Goal: Task Accomplishment & Management: Manage account settings

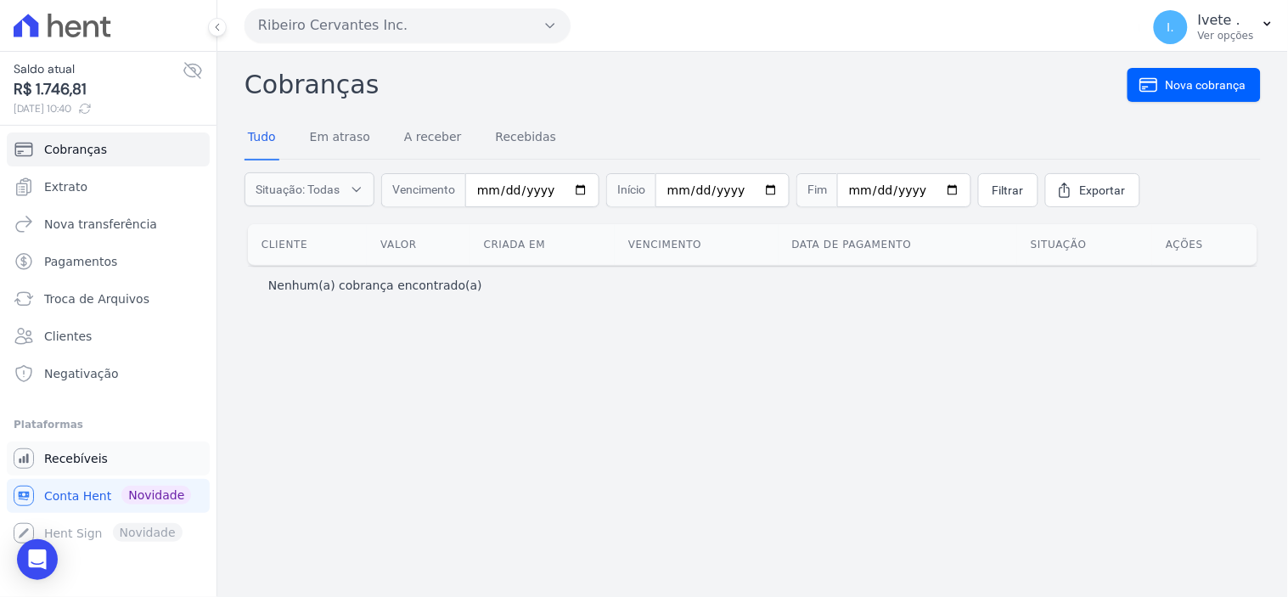
click at [63, 462] on span "Recebíveis" at bounding box center [76, 458] width 64 height 17
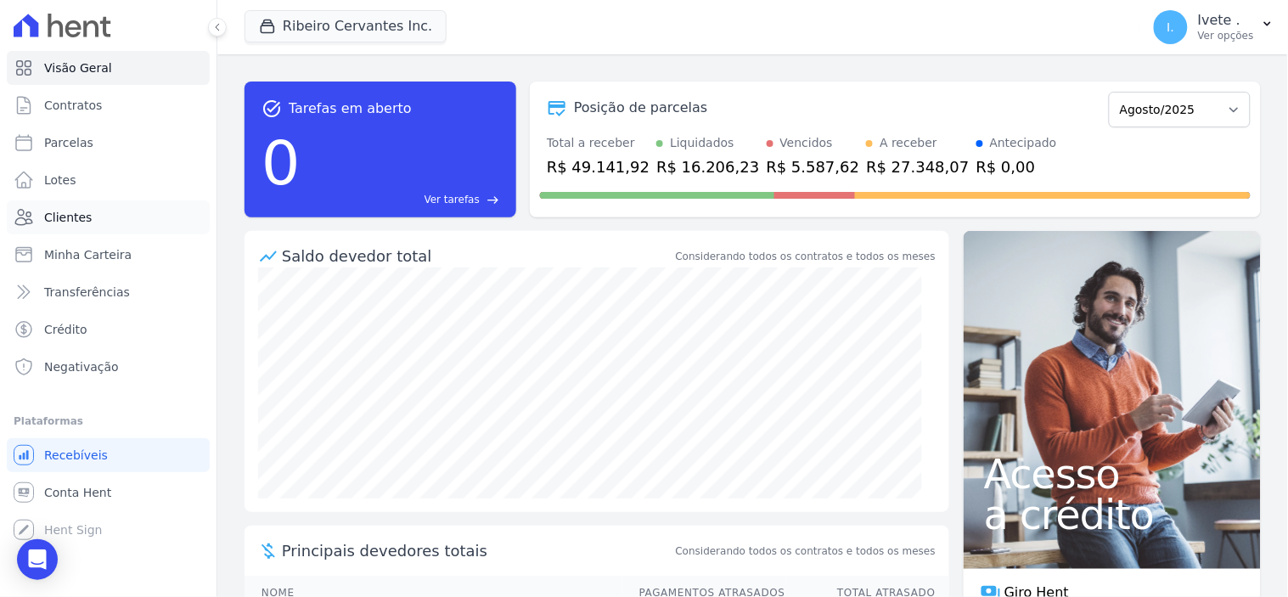
click at [62, 210] on span "Clientes" at bounding box center [68, 217] width 48 height 17
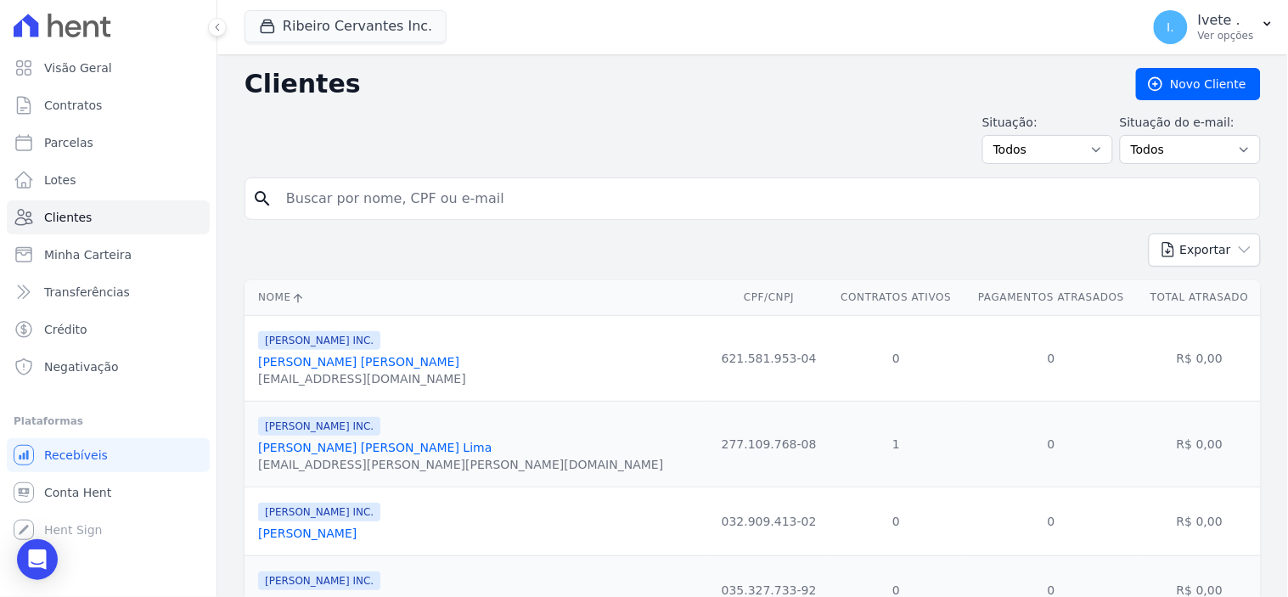
click at [310, 206] on input "search" at bounding box center [764, 199] width 977 height 34
type input "luiz Fernando cunha"
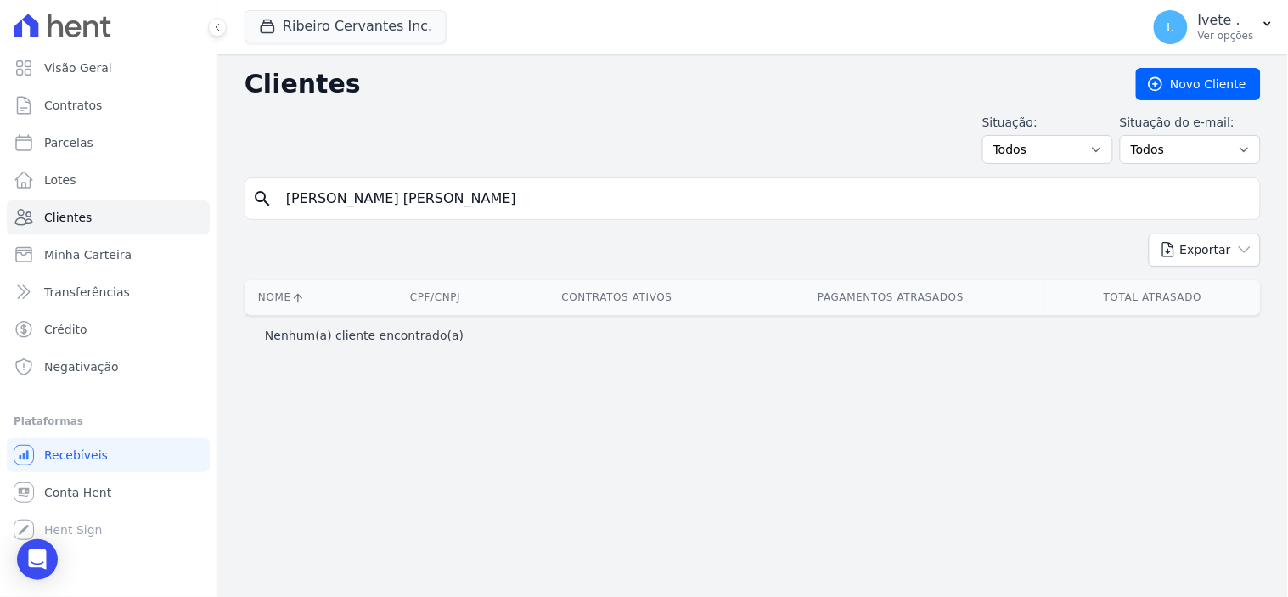
drag, startPoint x: 477, startPoint y: 191, endPoint x: 468, endPoint y: 192, distance: 9.4
click at [477, 191] on input "luiz Fernando cunha" at bounding box center [764, 199] width 977 height 34
click at [306, 199] on input "luiz Fernando cunha" at bounding box center [764, 199] width 977 height 34
type input "luis Fernando cunha"
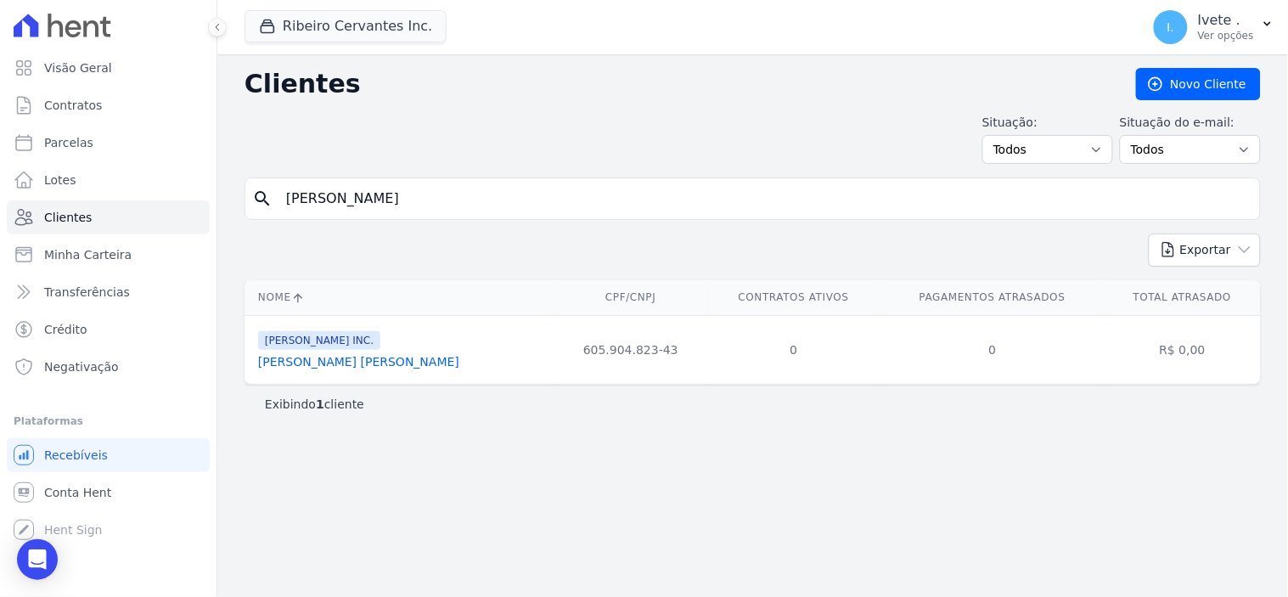
click at [333, 361] on link "[PERSON_NAME]" at bounding box center [358, 362] width 201 height 14
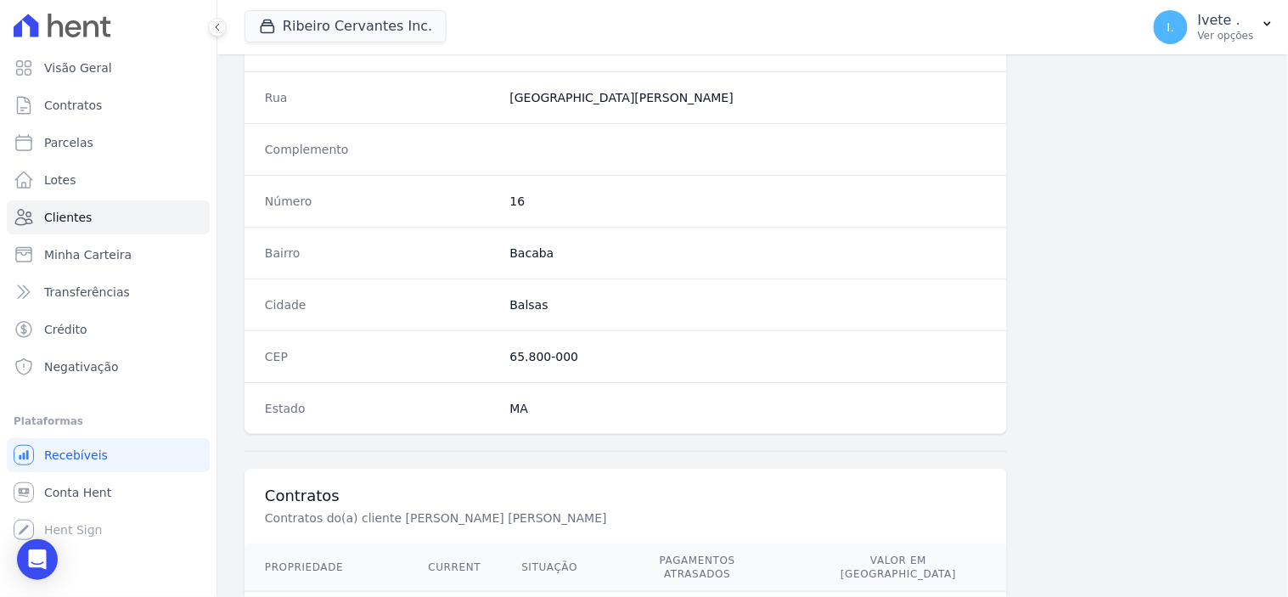
scroll to position [994, 0]
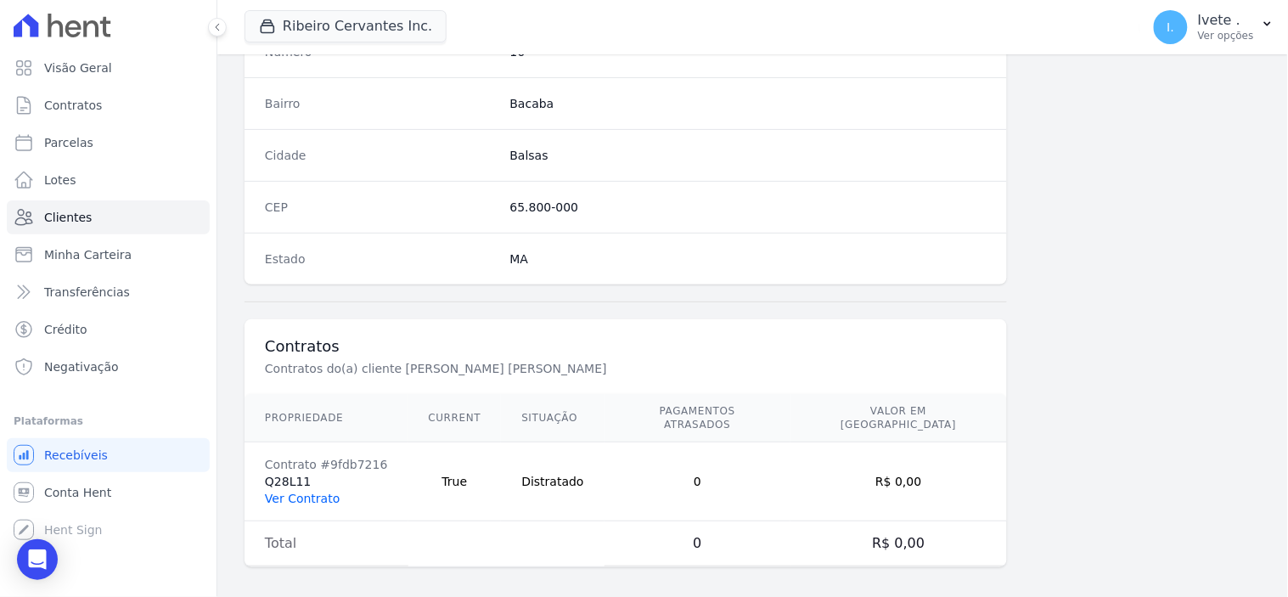
click at [299, 492] on link "Ver Contrato" at bounding box center [302, 499] width 75 height 14
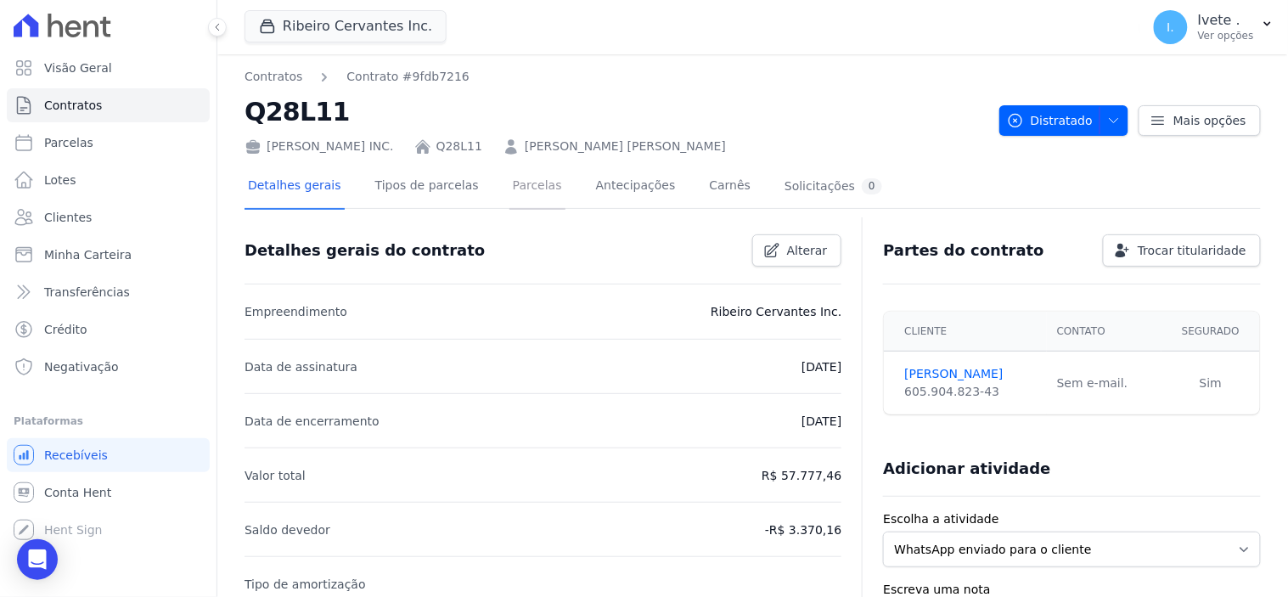
click at [511, 187] on link "Parcelas" at bounding box center [537, 187] width 56 height 45
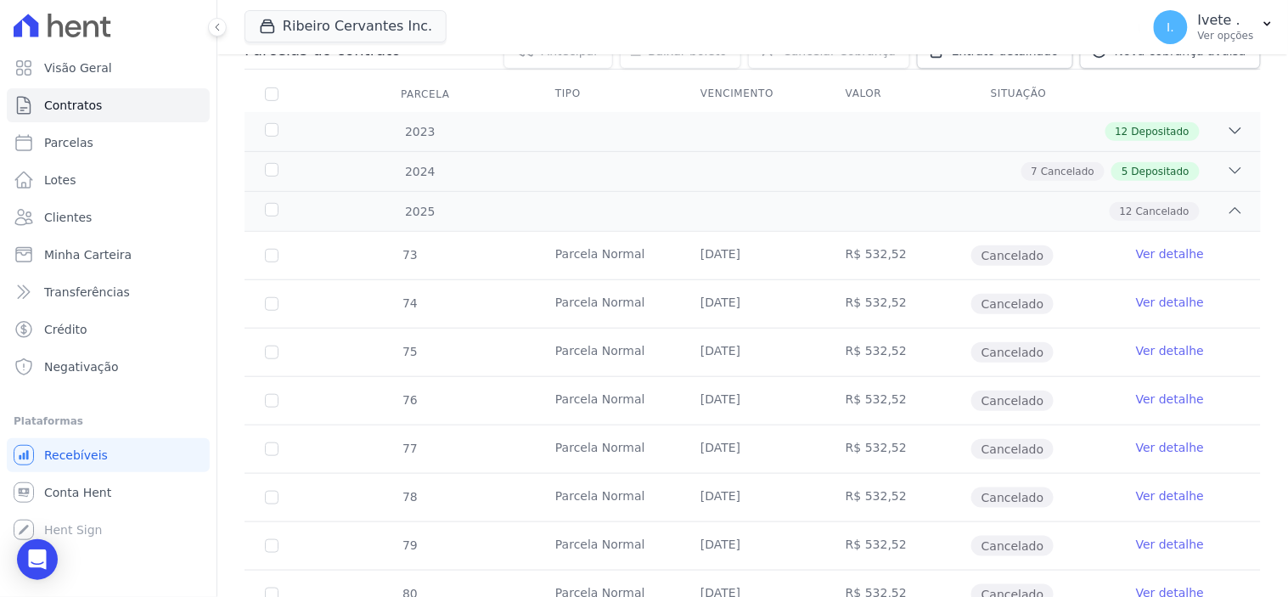
scroll to position [94, 0]
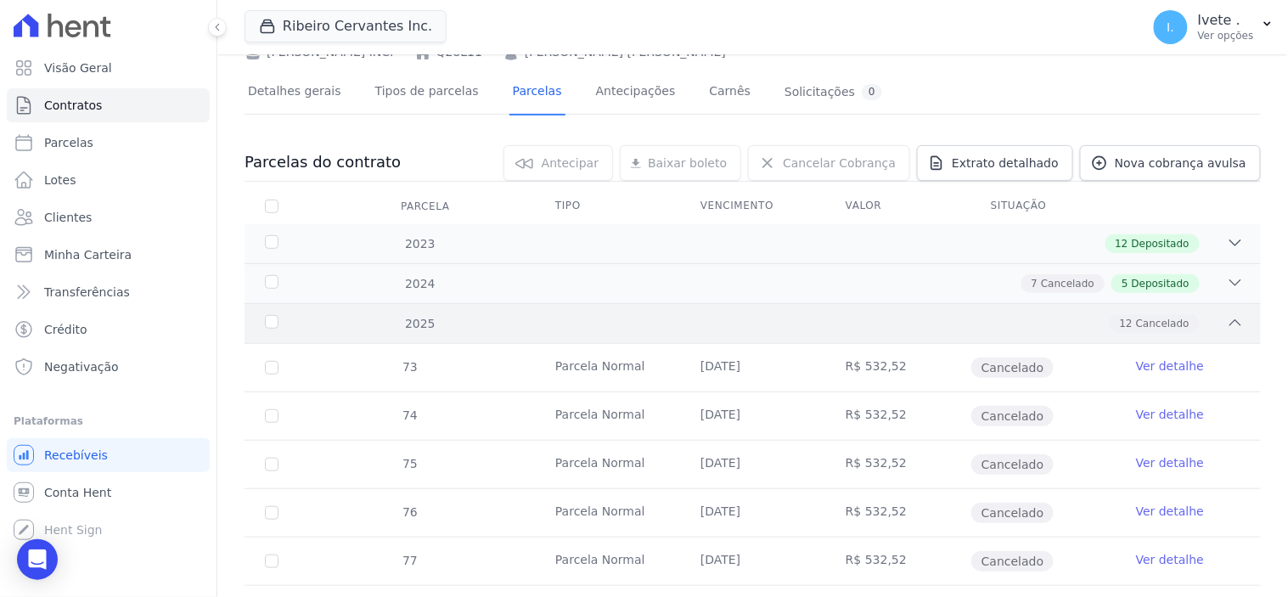
click at [1227, 323] on icon at bounding box center [1235, 322] width 17 height 17
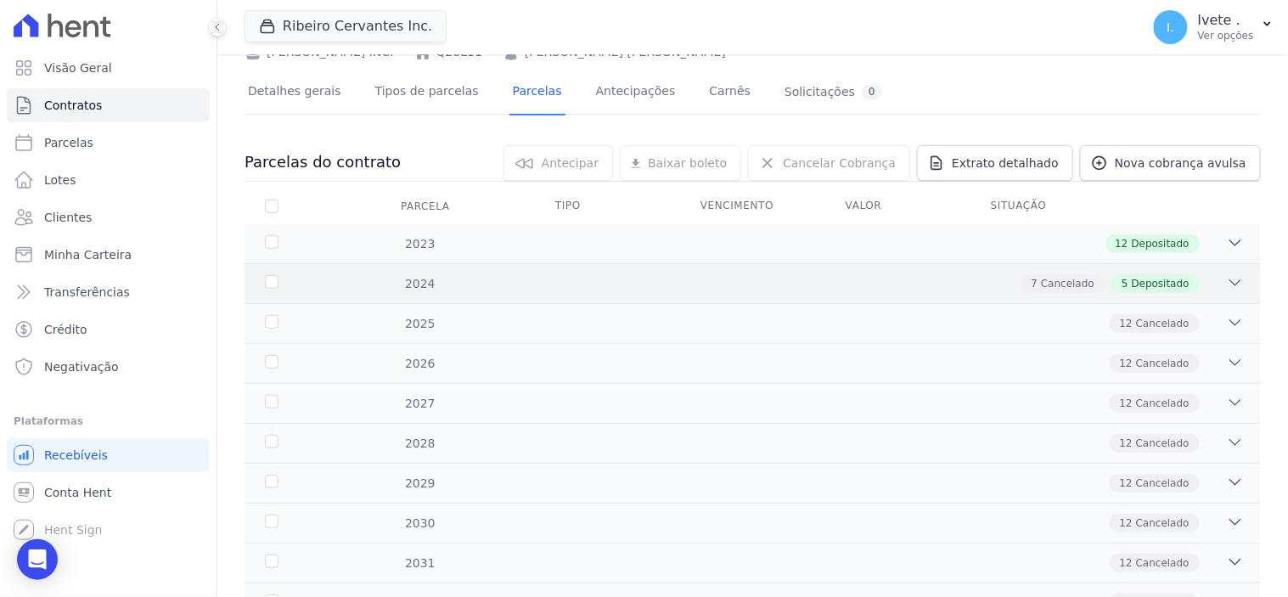
click at [1227, 277] on icon at bounding box center [1235, 282] width 17 height 17
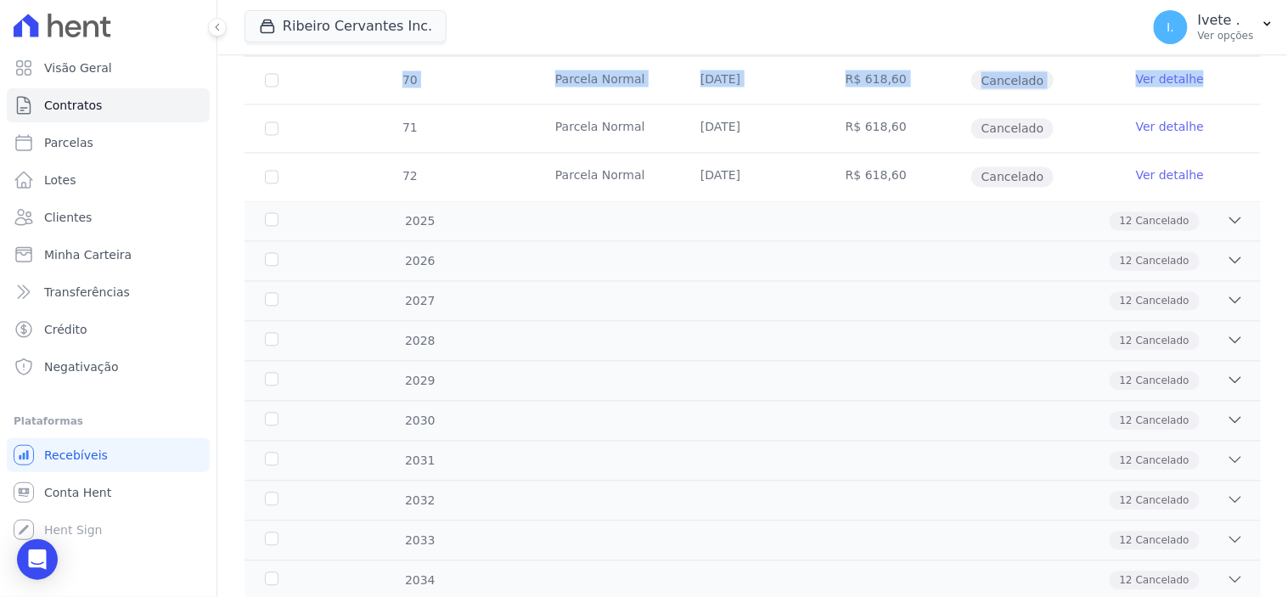
scroll to position [722, 0]
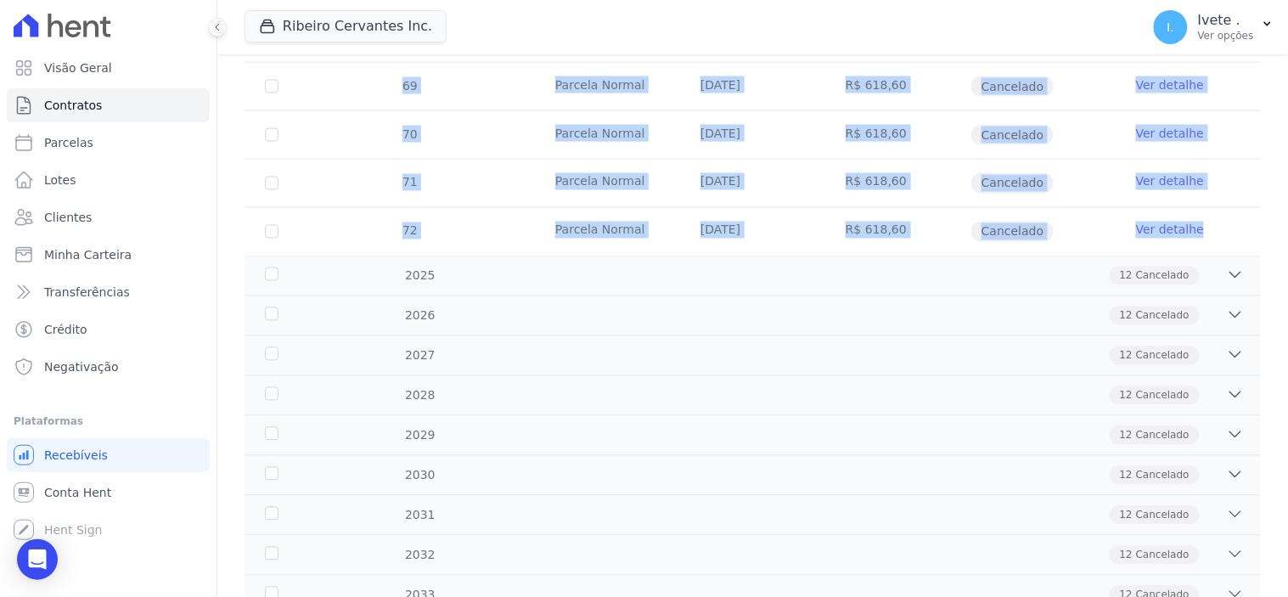
drag, startPoint x: 358, startPoint y: 374, endPoint x: 1217, endPoint y: 236, distance: 869.2
copy tbody "66 Parcela Normal 25/06/2024 R$ 618,60 Cancelado Ver detalhe 67 Parcela Normal …"
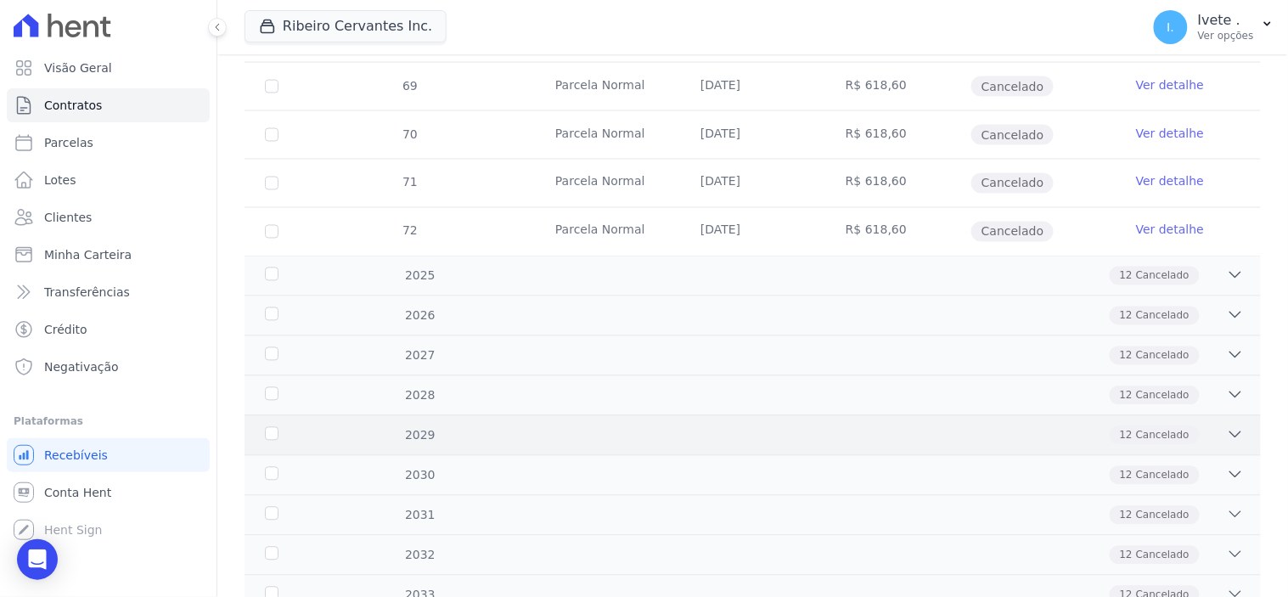
click at [902, 452] on div "2029 12 Cancelado" at bounding box center [752, 435] width 1016 height 40
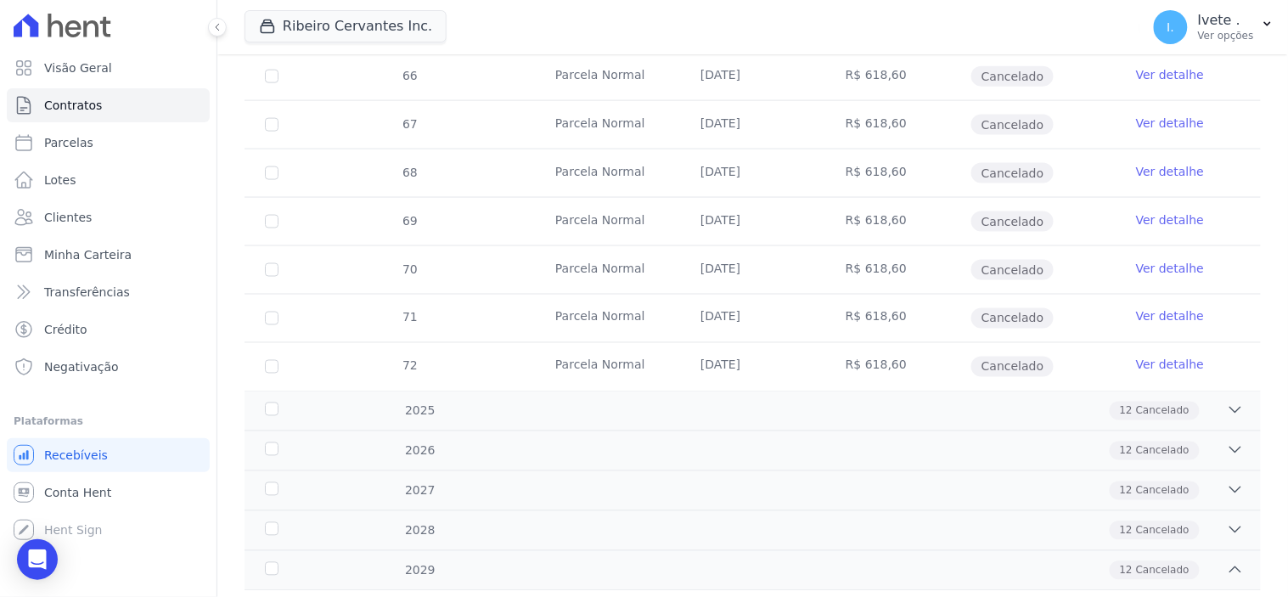
scroll to position [628, 0]
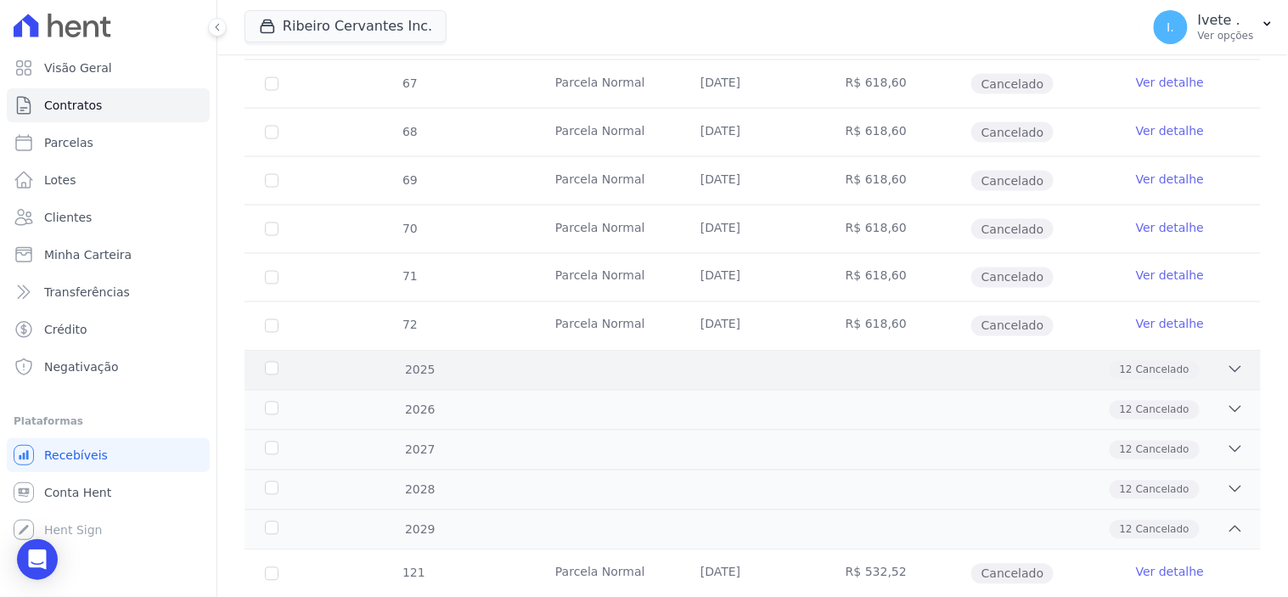
click at [1227, 365] on icon at bounding box center [1235, 369] width 17 height 17
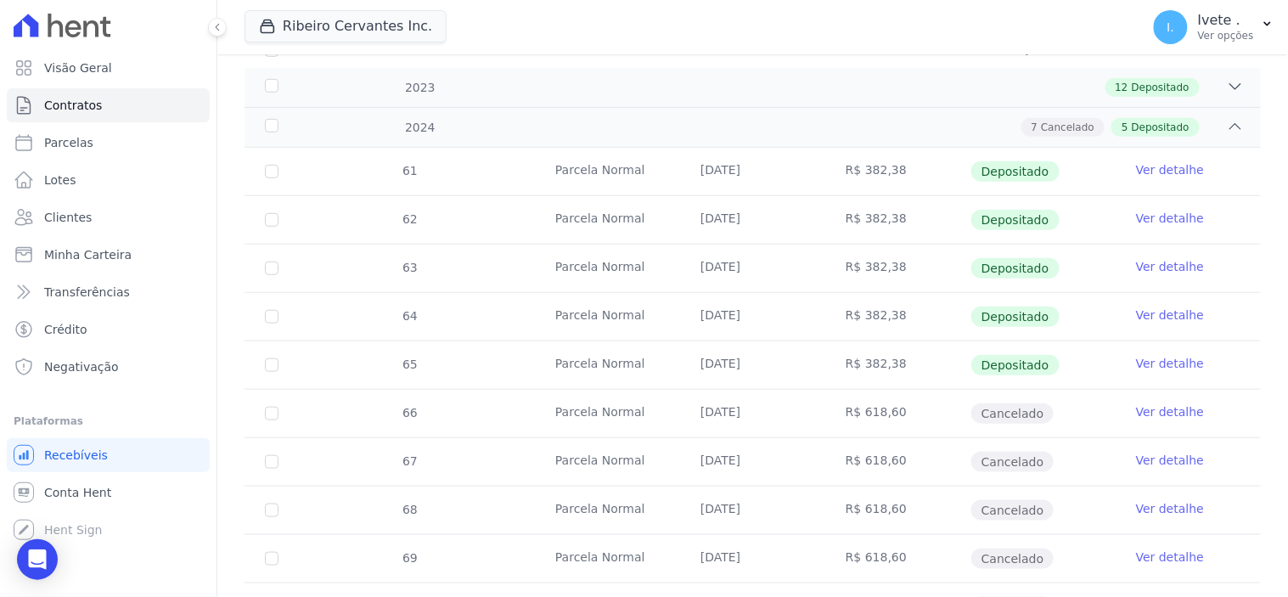
scroll to position [345, 0]
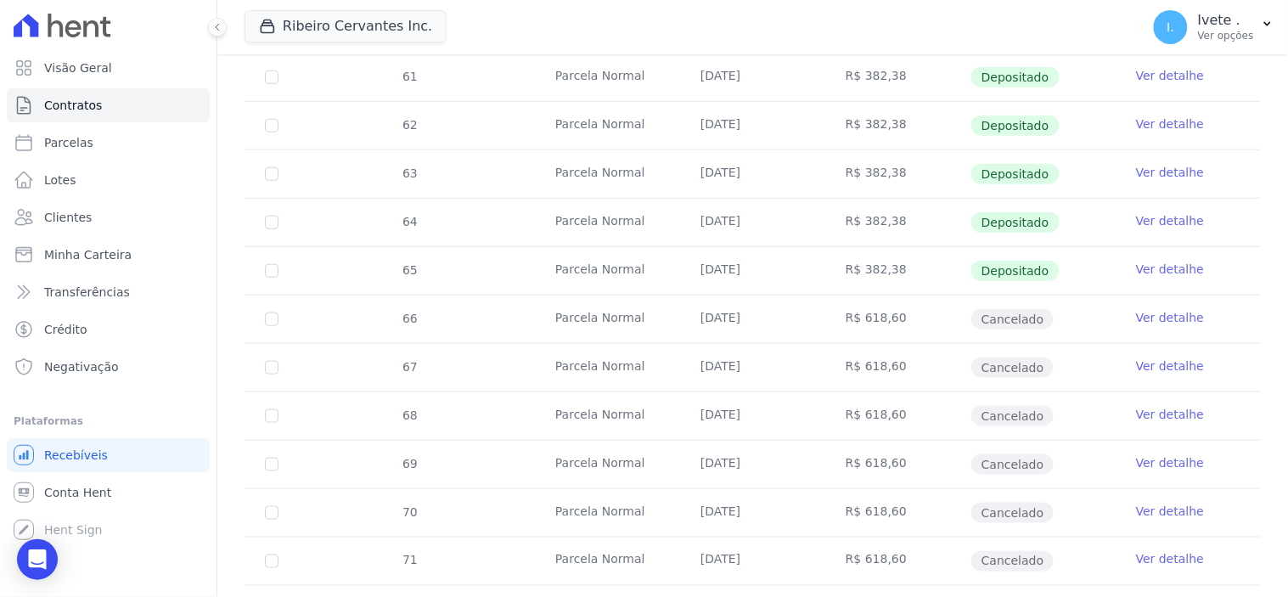
click at [1166, 321] on link "Ver detalhe" at bounding box center [1170, 317] width 68 height 17
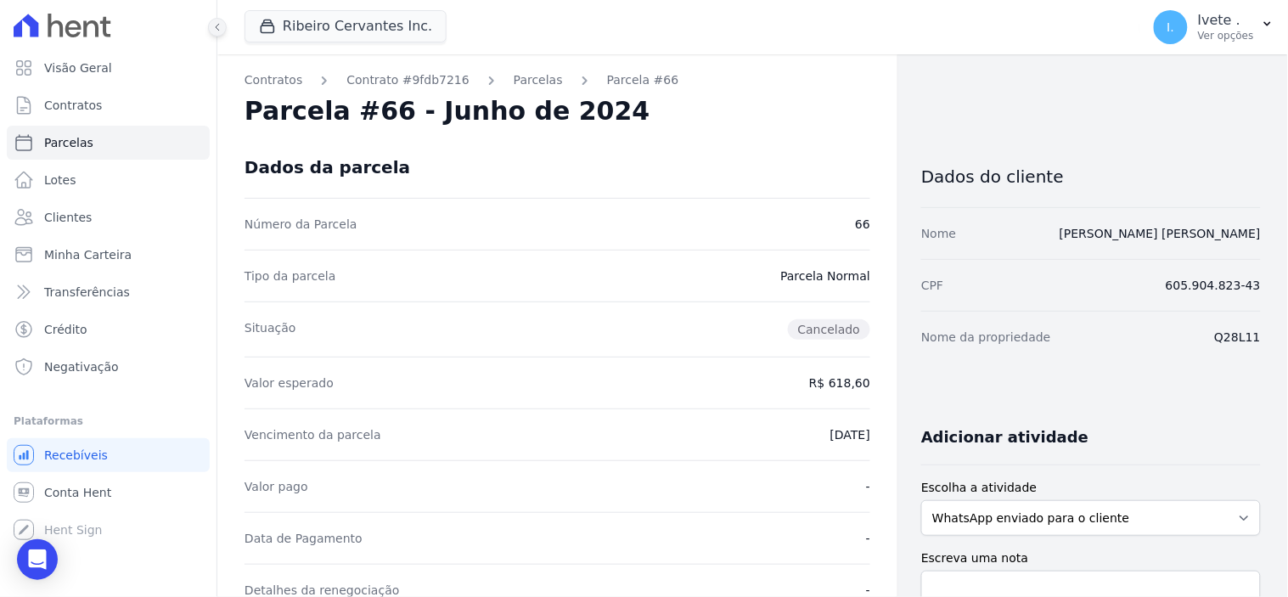
click at [222, 28] on icon at bounding box center [217, 27] width 10 height 10
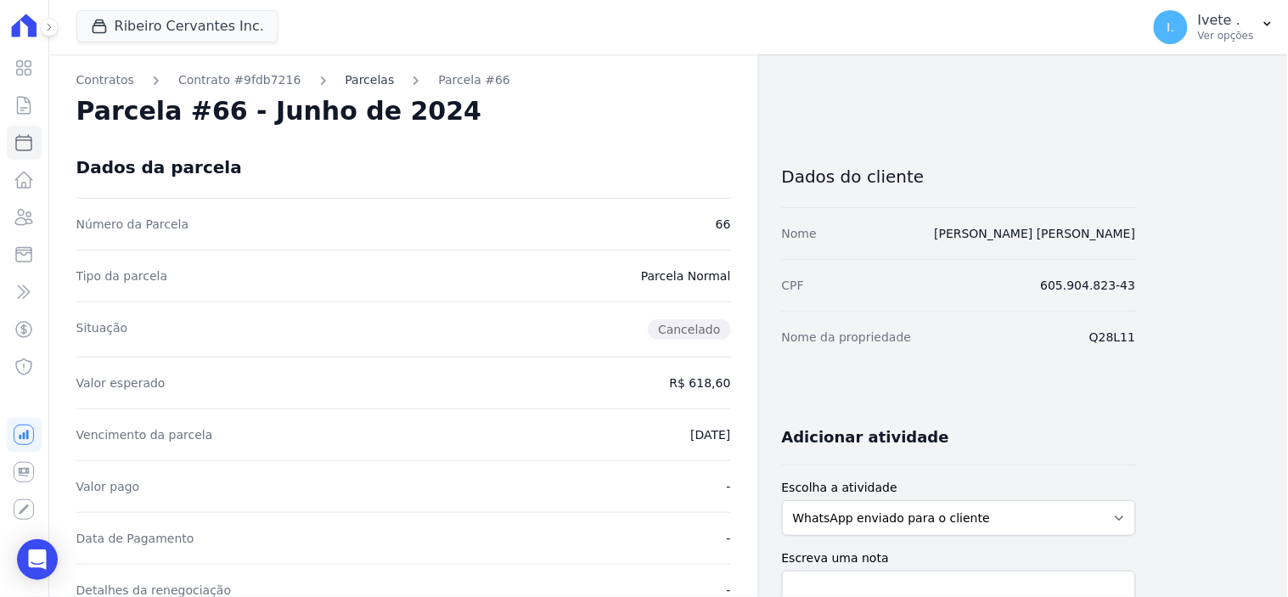
click at [353, 75] on link "Parcelas" at bounding box center [370, 80] width 49 height 18
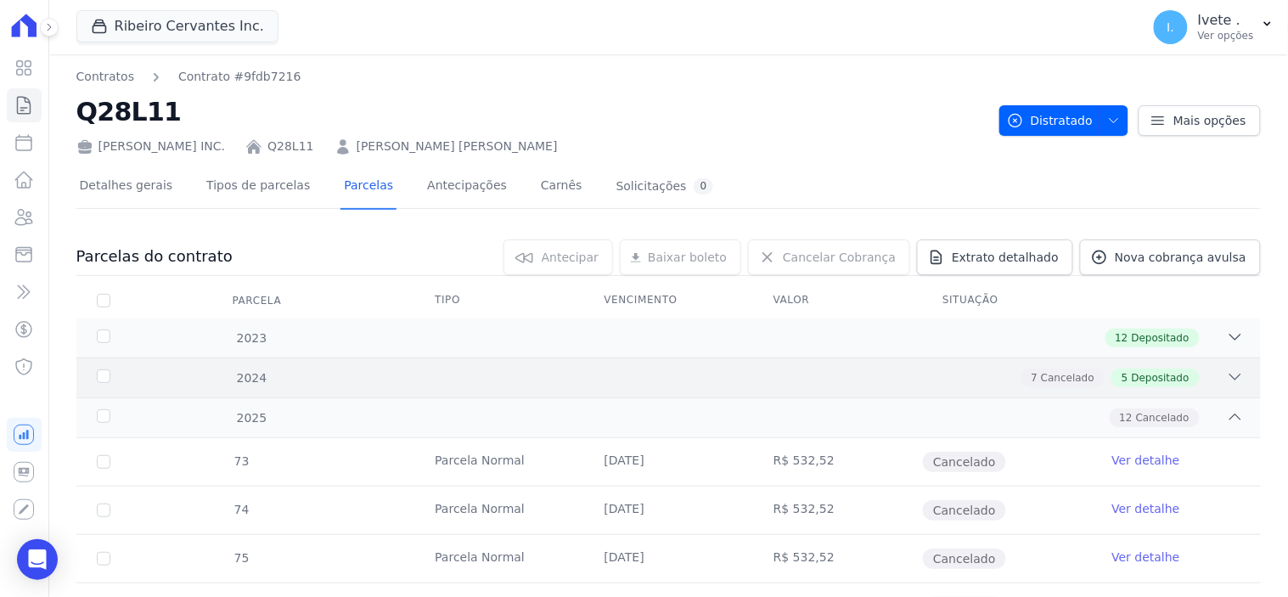
drag, startPoint x: 286, startPoint y: 420, endPoint x: 293, endPoint y: 394, distance: 27.2
click at [289, 413] on div "12 Cancelado" at bounding box center [726, 417] width 1035 height 19
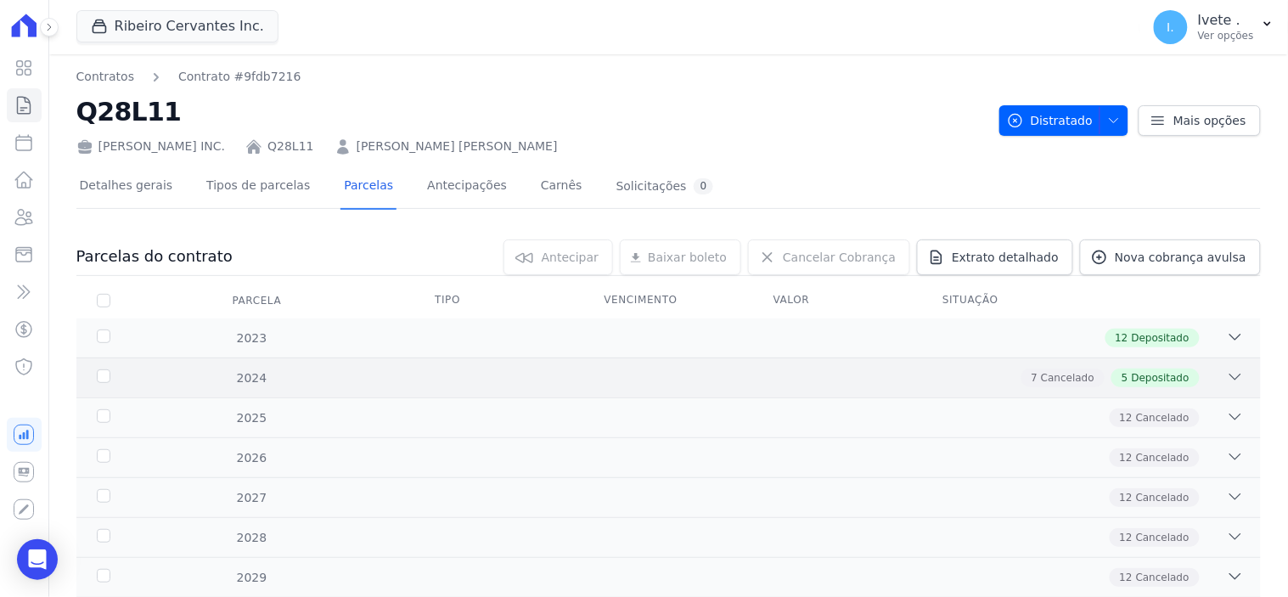
click at [293, 391] on div "2024 7 Cancelado 5 Depositado" at bounding box center [668, 377] width 1184 height 40
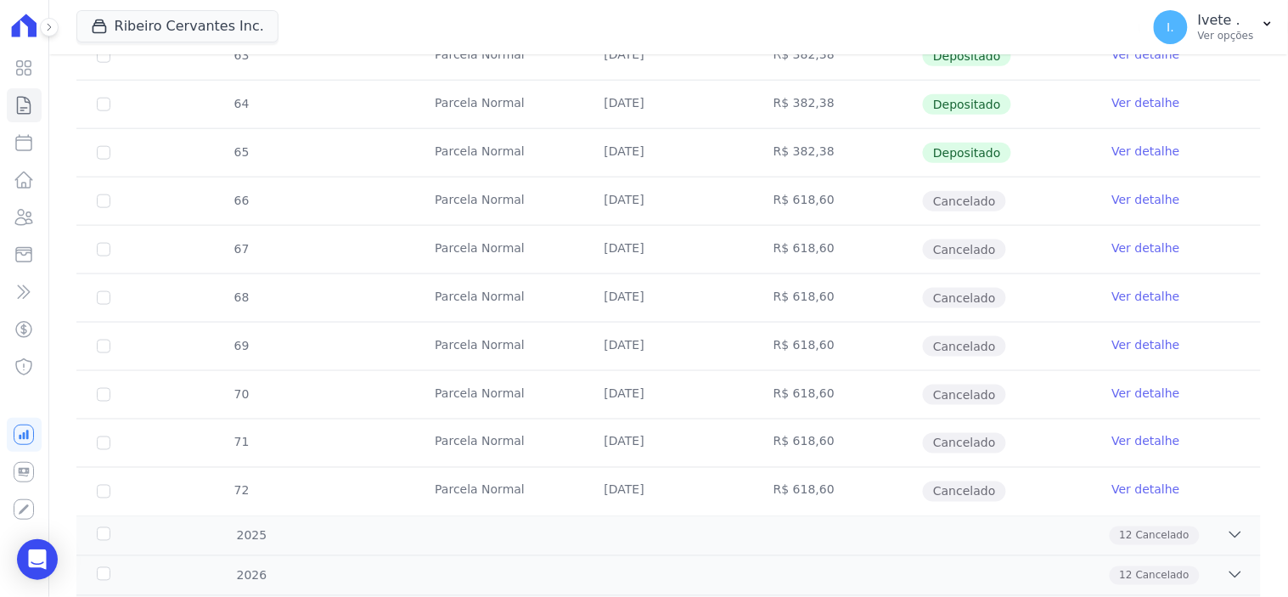
scroll to position [471, 0]
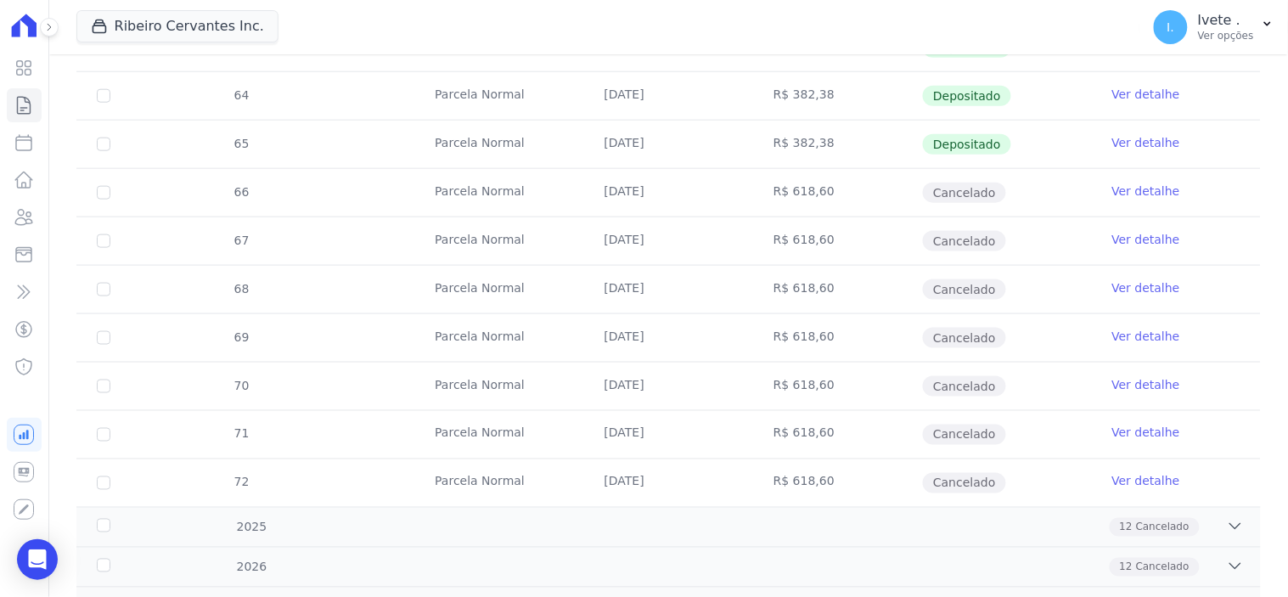
click at [1139, 430] on link "Ver detalhe" at bounding box center [1146, 432] width 68 height 17
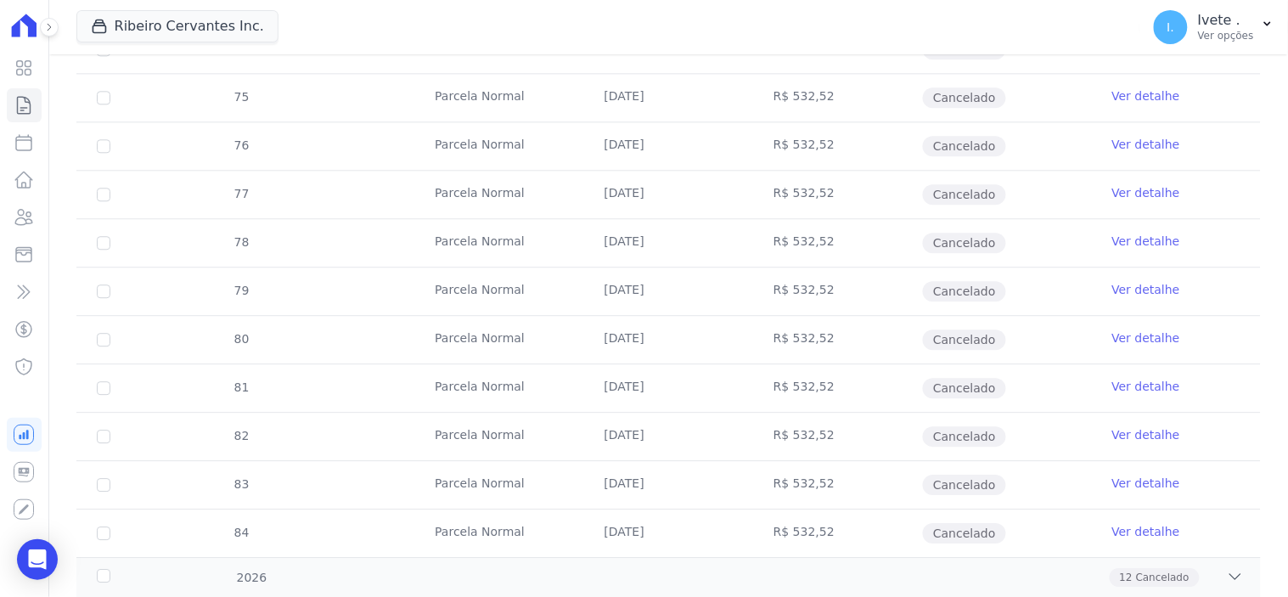
scroll to position [943, 0]
click at [36, 563] on icon "Open Intercom Messenger" at bounding box center [37, 559] width 20 height 22
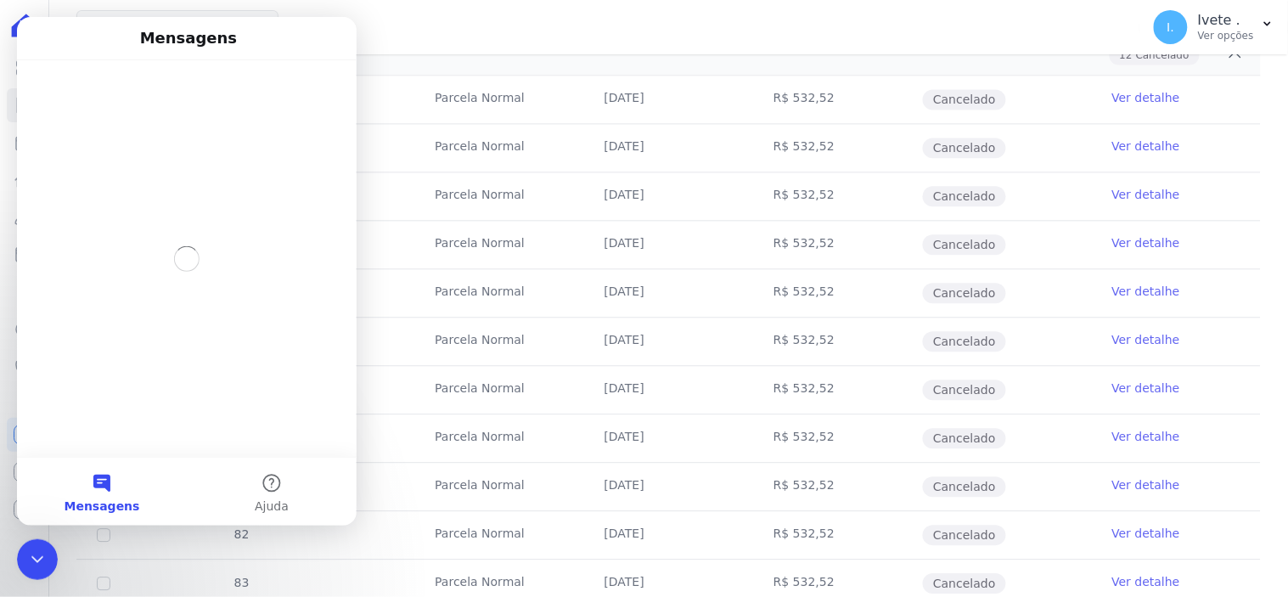
scroll to position [0, 0]
click at [176, 324] on div "Messenger da Intercom" at bounding box center [186, 257] width 340 height 396
click at [44, 554] on icon "Encerramento do Messenger da Intercom" at bounding box center [36, 558] width 20 height 20
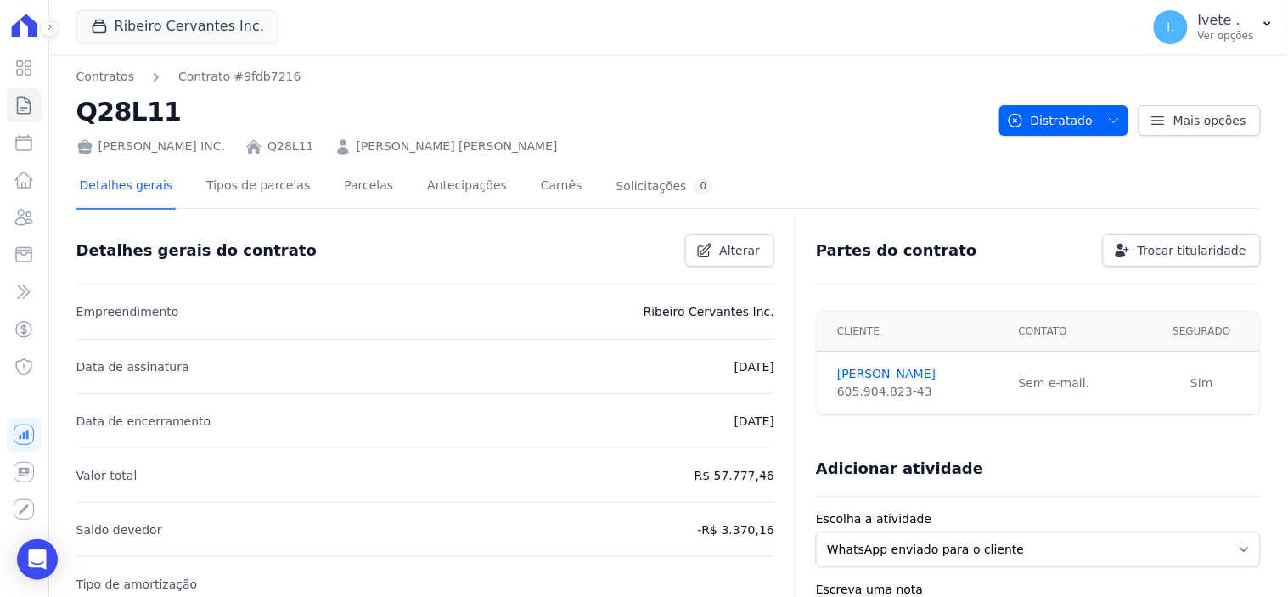
click at [19, 34] on icon at bounding box center [24, 25] width 25 height 23
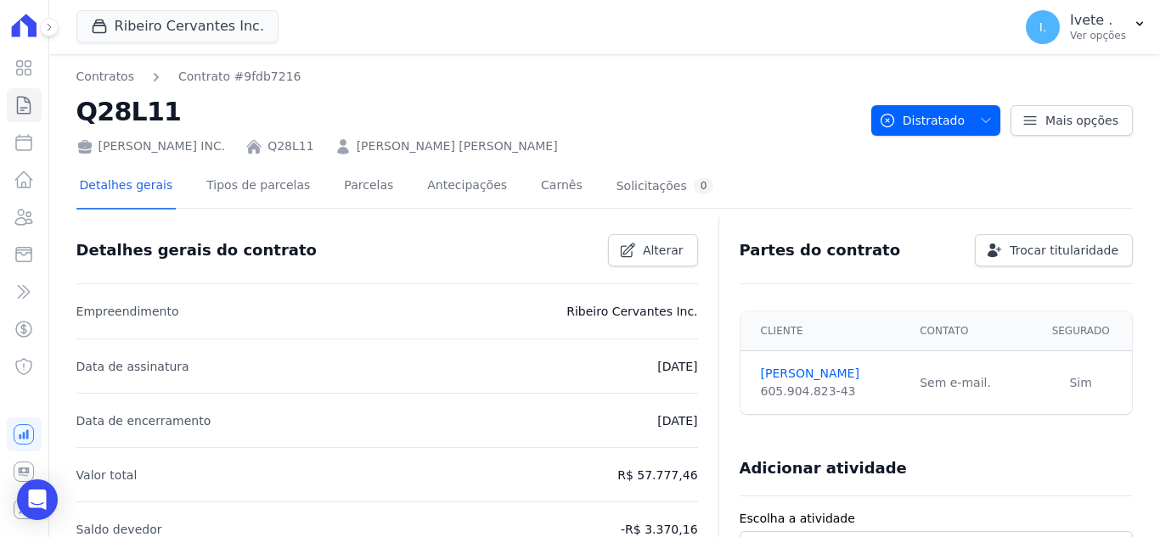
click at [25, 21] on icon at bounding box center [24, 25] width 25 height 23
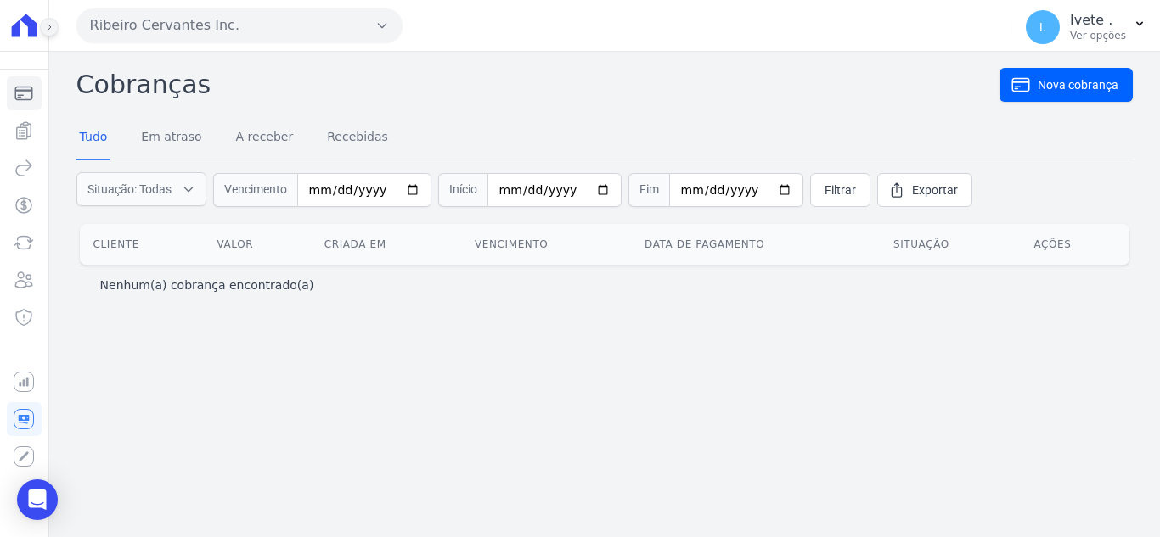
click at [50, 29] on icon at bounding box center [49, 27] width 10 height 10
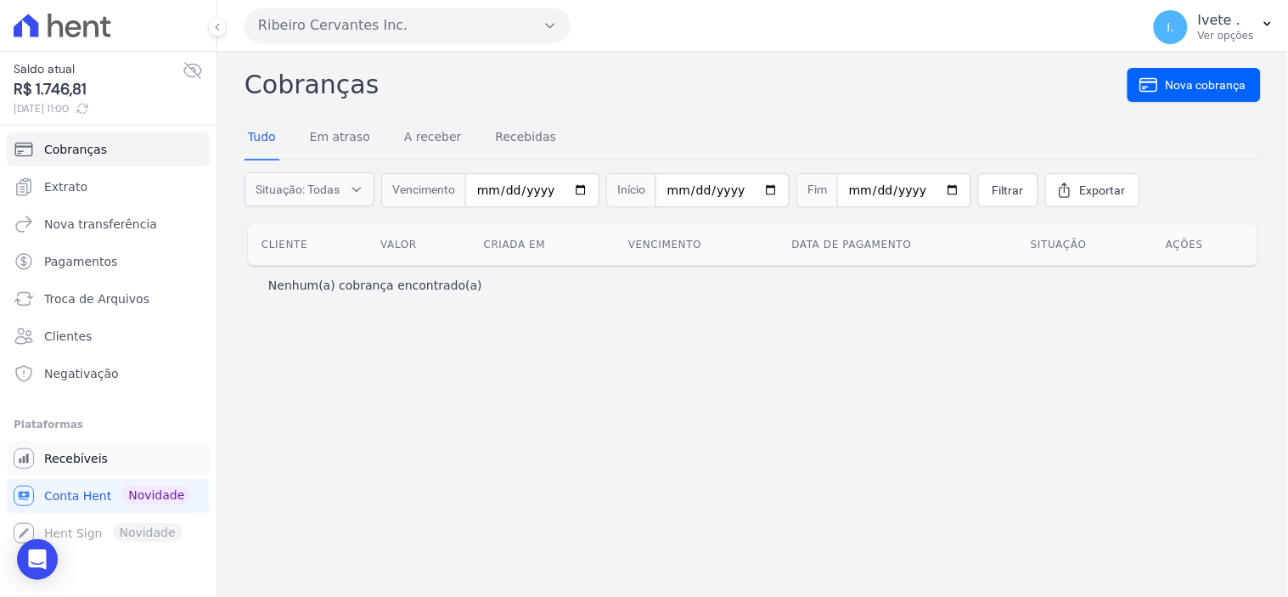
click at [65, 453] on span "Recebíveis" at bounding box center [76, 458] width 64 height 17
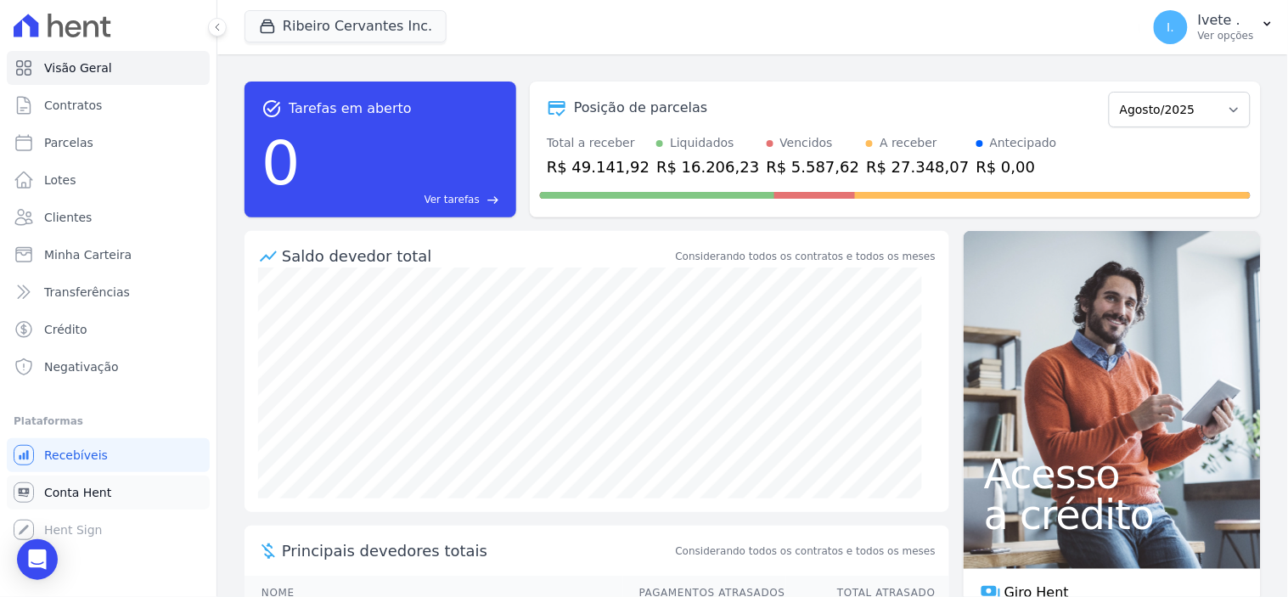
click at [73, 498] on span "Conta Hent" at bounding box center [77, 492] width 67 height 17
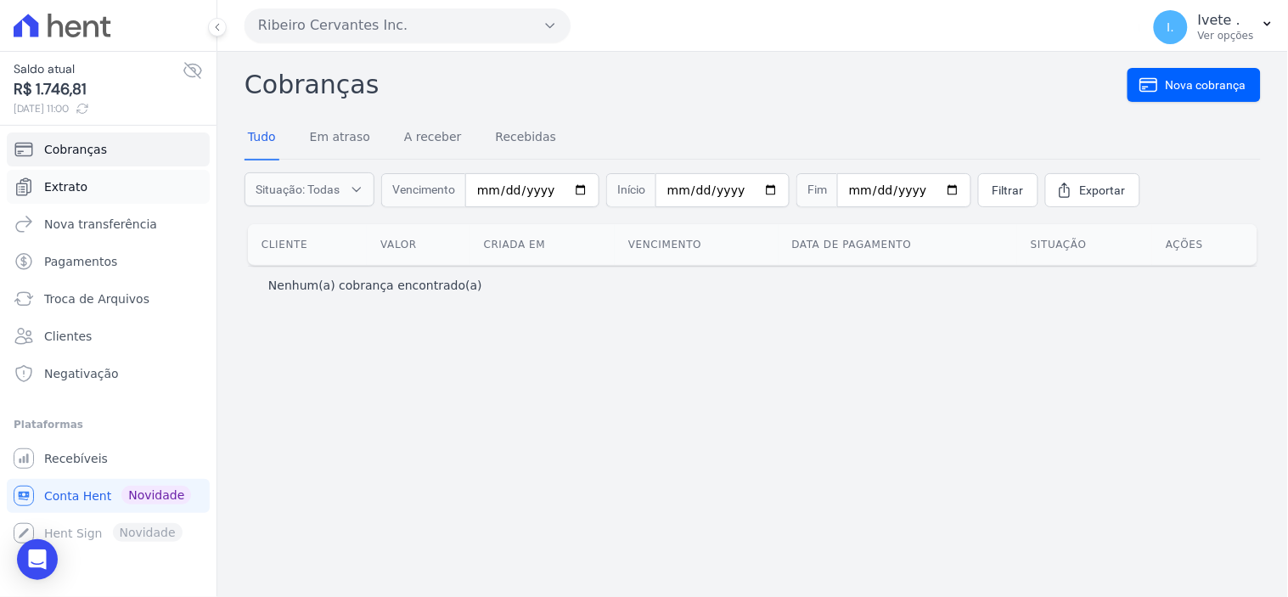
click at [71, 181] on span "Extrato" at bounding box center [65, 186] width 43 height 17
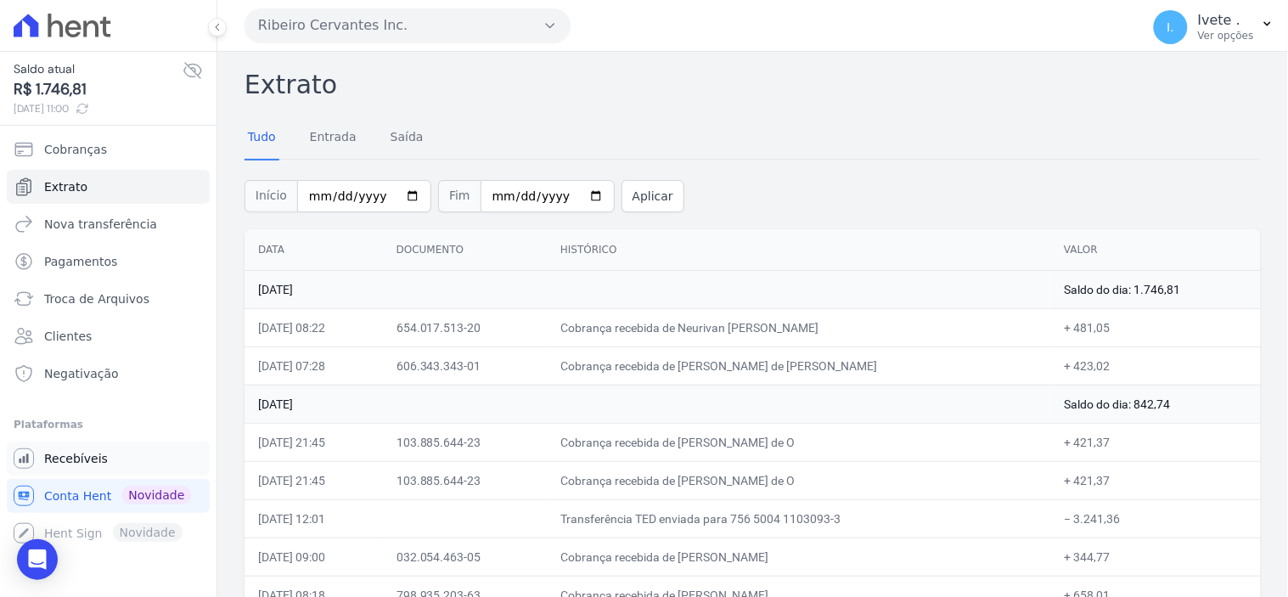
click at [76, 461] on span "Recebíveis" at bounding box center [76, 458] width 64 height 17
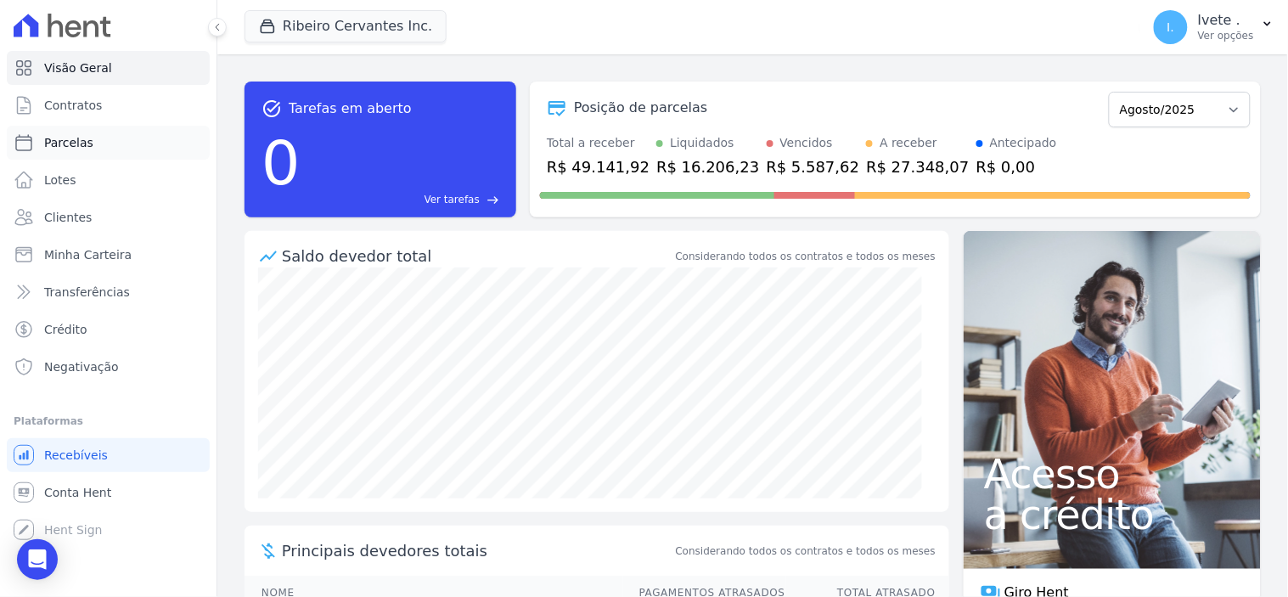
click at [79, 145] on span "Parcelas" at bounding box center [68, 142] width 49 height 17
select select
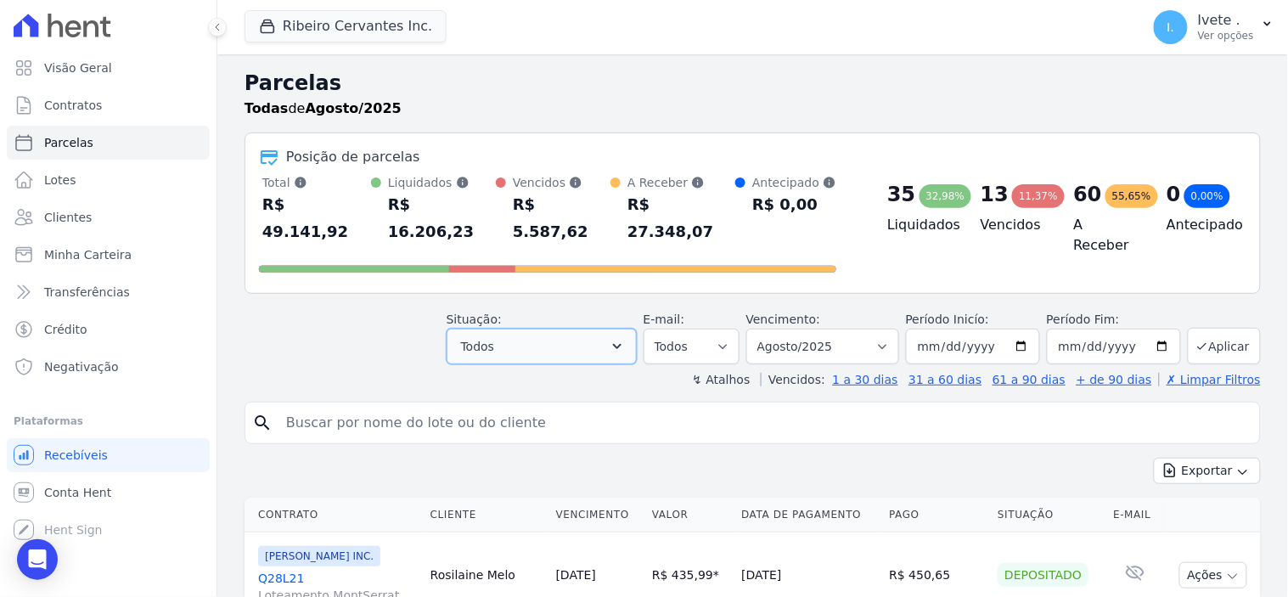
click at [626, 338] on icon "button" at bounding box center [617, 346] width 17 height 17
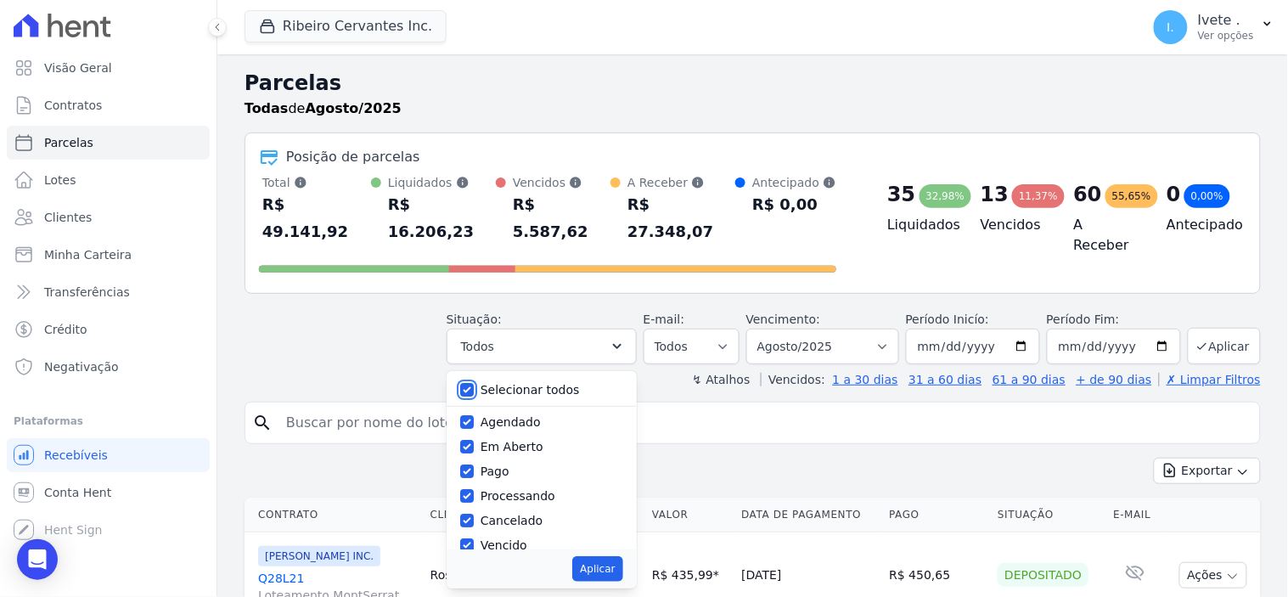
click at [474, 383] on input "Selecionar todos" at bounding box center [467, 390] width 14 height 14
checkbox input "false"
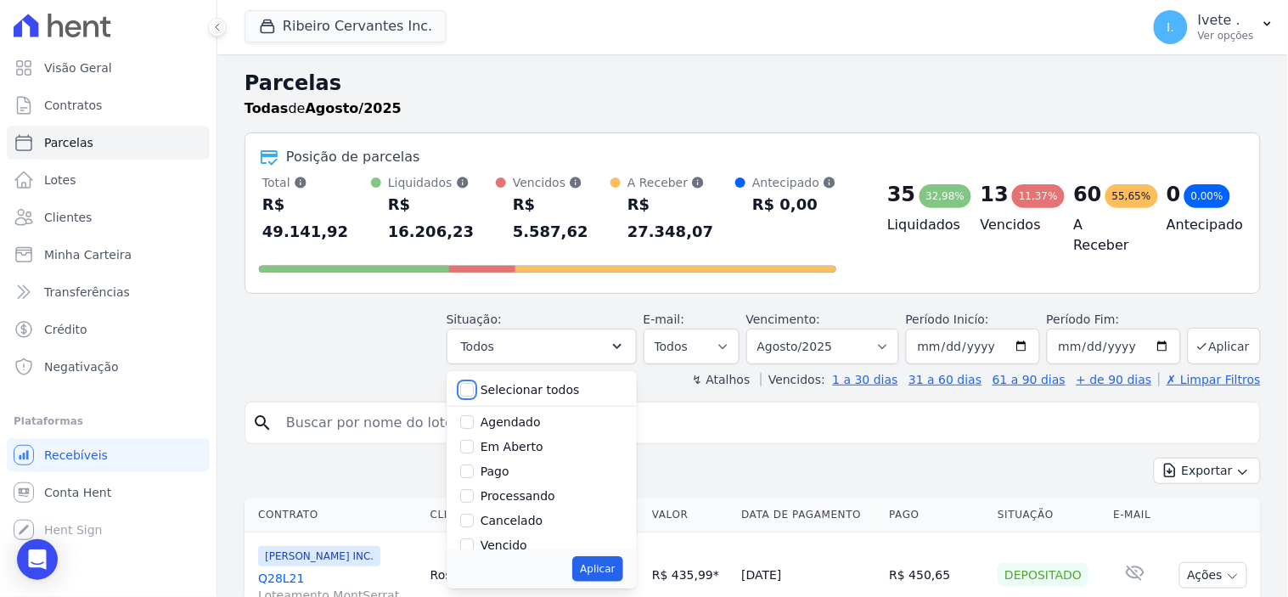
checkbox input "false"
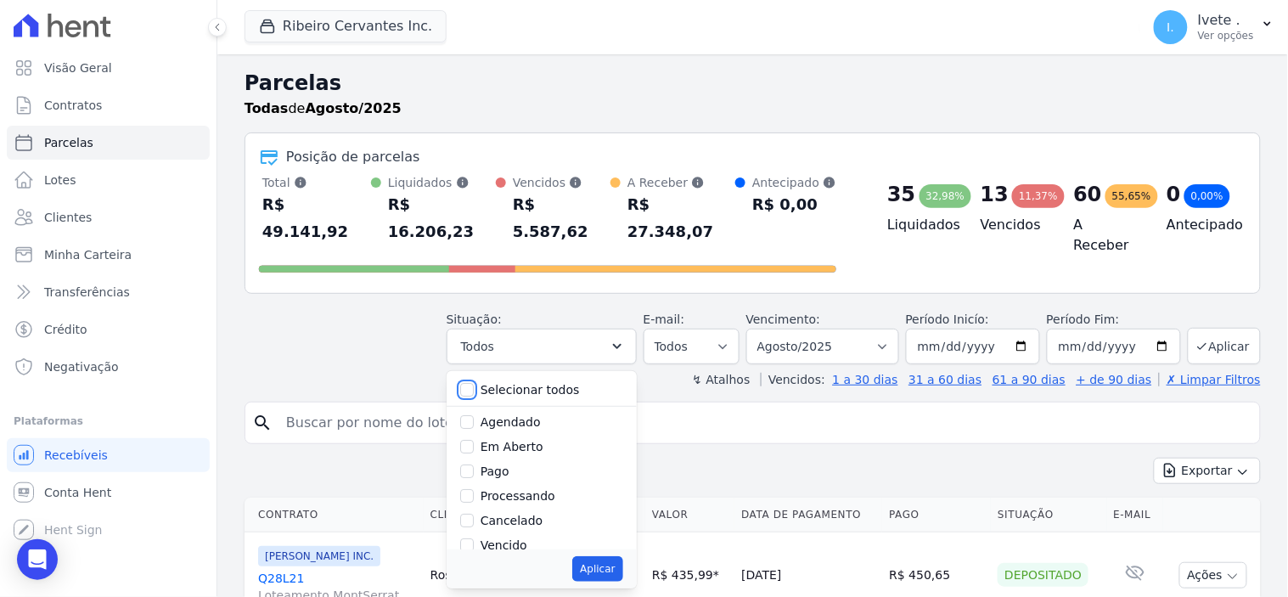
checkbox input "false"
click at [474, 425] on input "Vencido" at bounding box center [467, 432] width 14 height 14
checkbox input "true"
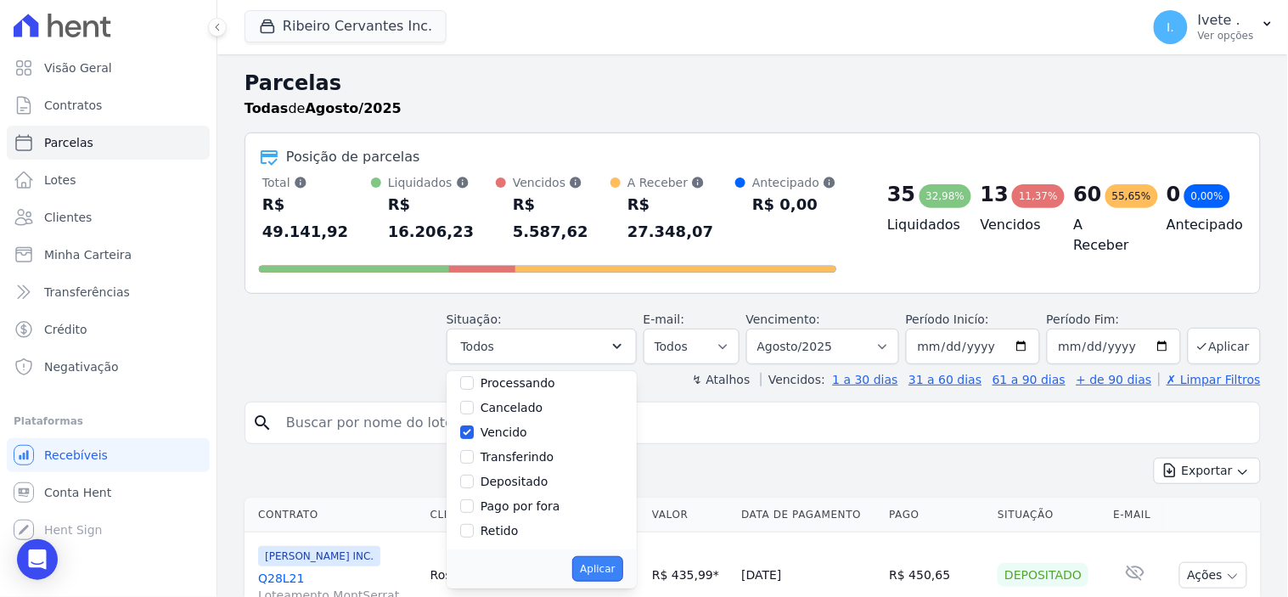
click at [613, 537] on button "Aplicar" at bounding box center [597, 568] width 50 height 25
select select "overdue"
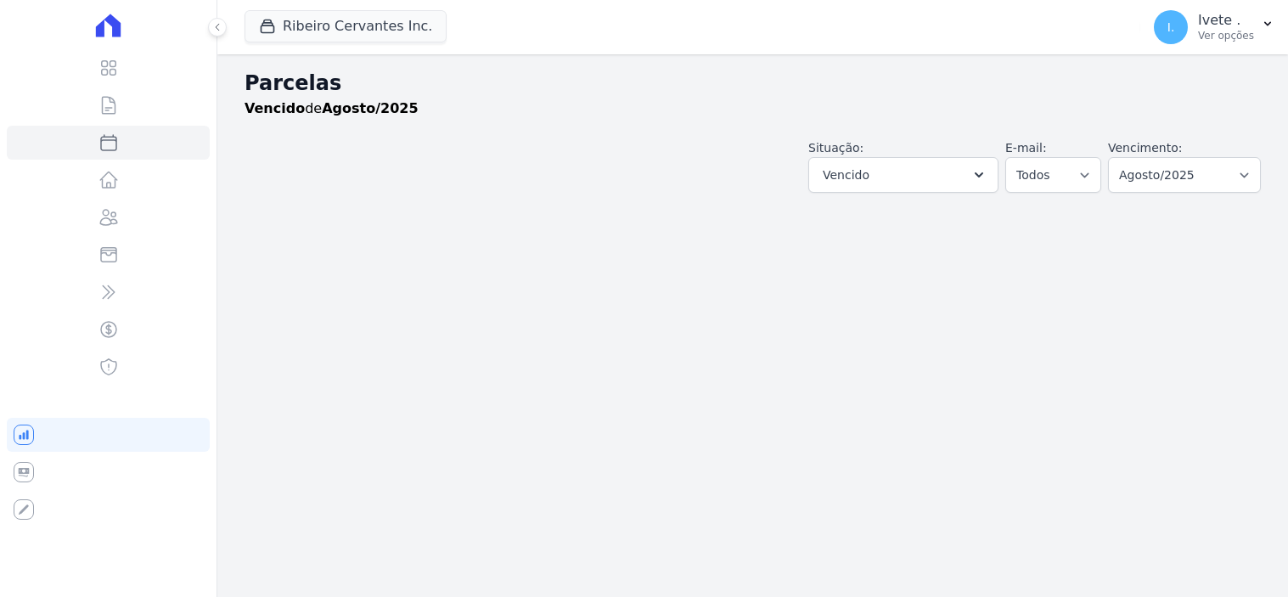
select select
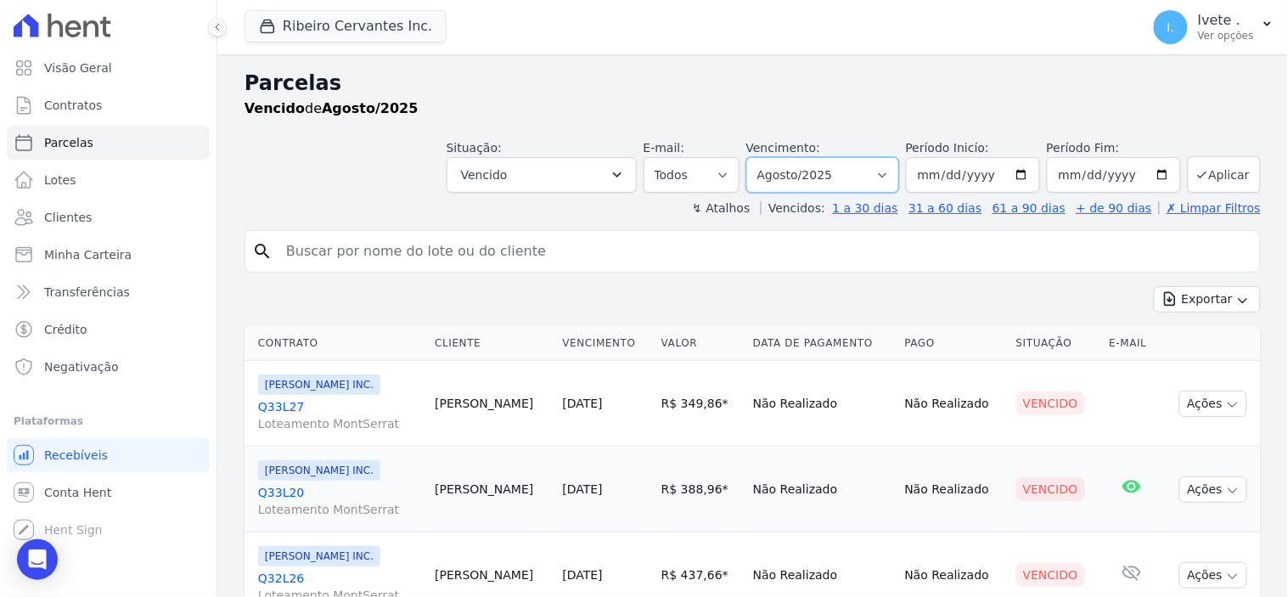
click at [886, 174] on select "Filtrar por período ──────── Todos os meses Maio/2021 Junho/2021 Julho/2021 Ago…" at bounding box center [822, 175] width 153 height 36
select select "all"
click at [757, 157] on select "Filtrar por período ──────── Todos os meses Maio/2021 Junho/2021 Julho/2021 Ago…" at bounding box center [822, 175] width 153 height 36
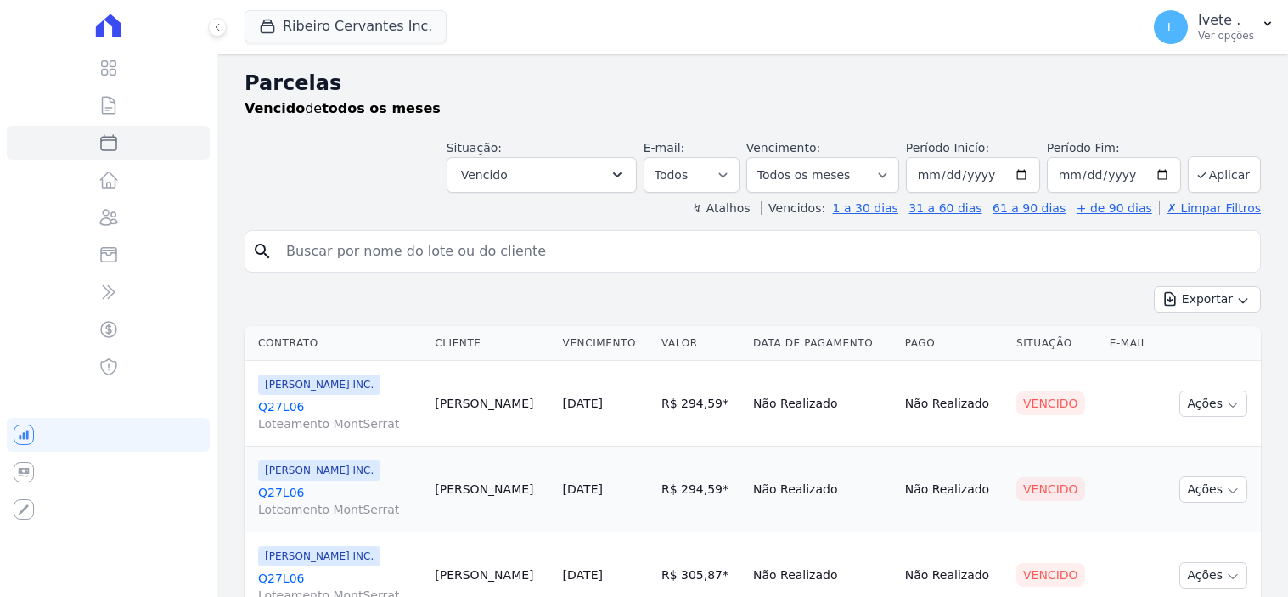
select select
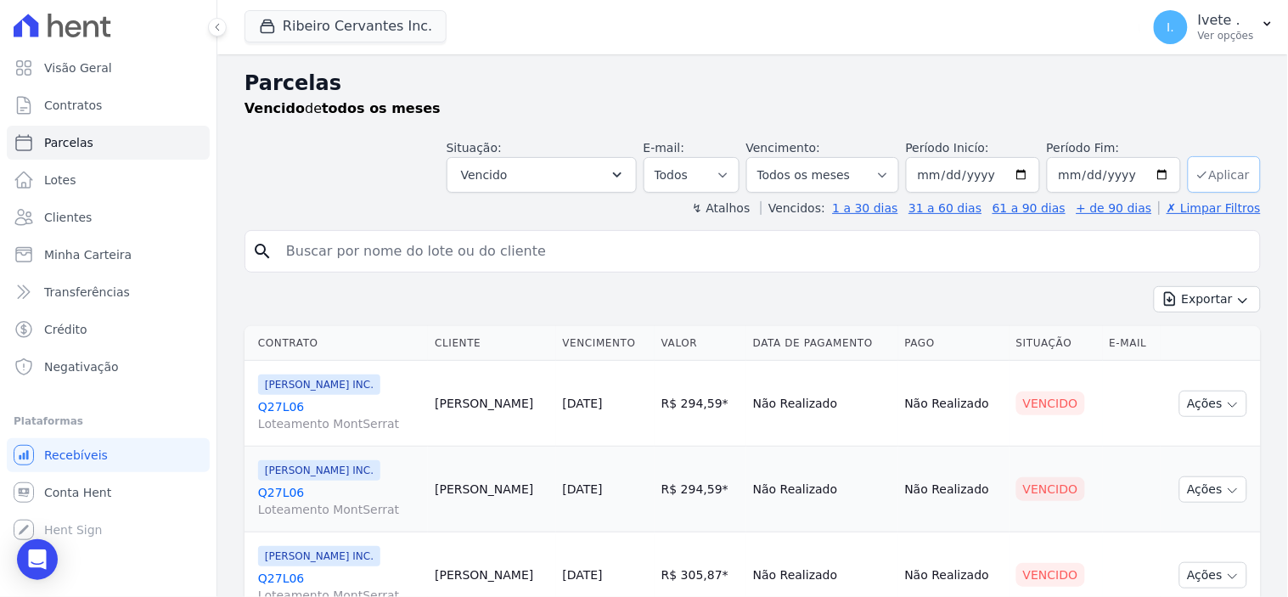
click at [1224, 157] on button "Aplicar" at bounding box center [1224, 174] width 73 height 37
select select
click at [1236, 302] on icon "button" at bounding box center [1243, 301] width 14 height 14
click at [1195, 336] on span "Exportar PDF" at bounding box center [1205, 339] width 89 height 17
select select
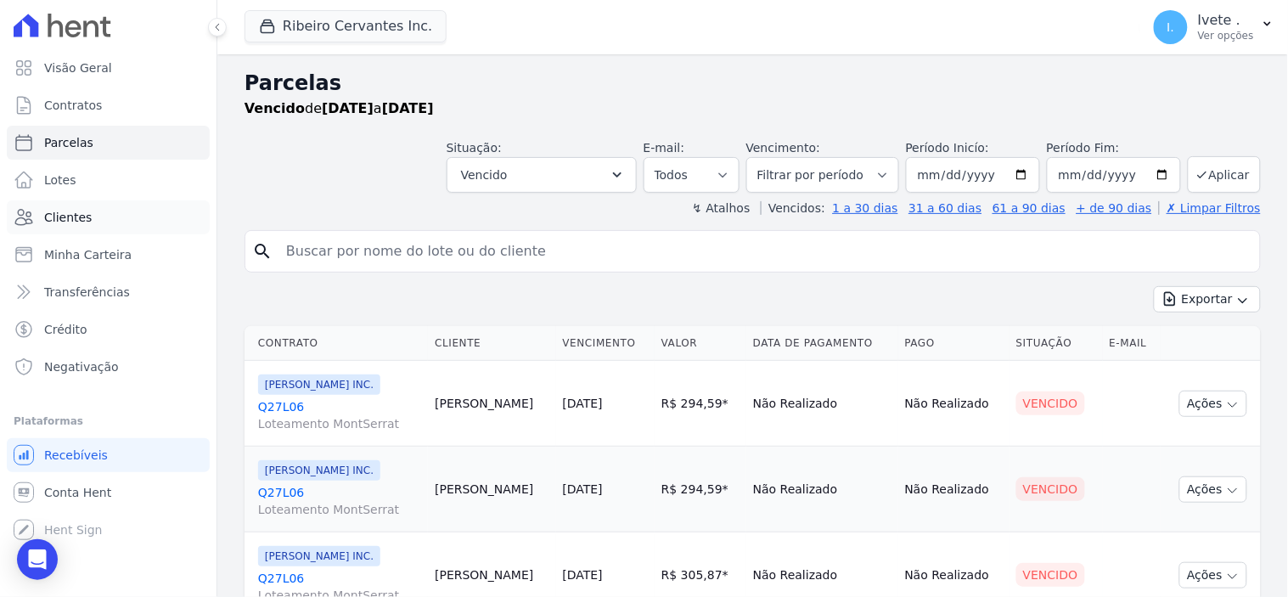
click at [62, 215] on span "Clientes" at bounding box center [68, 217] width 48 height 17
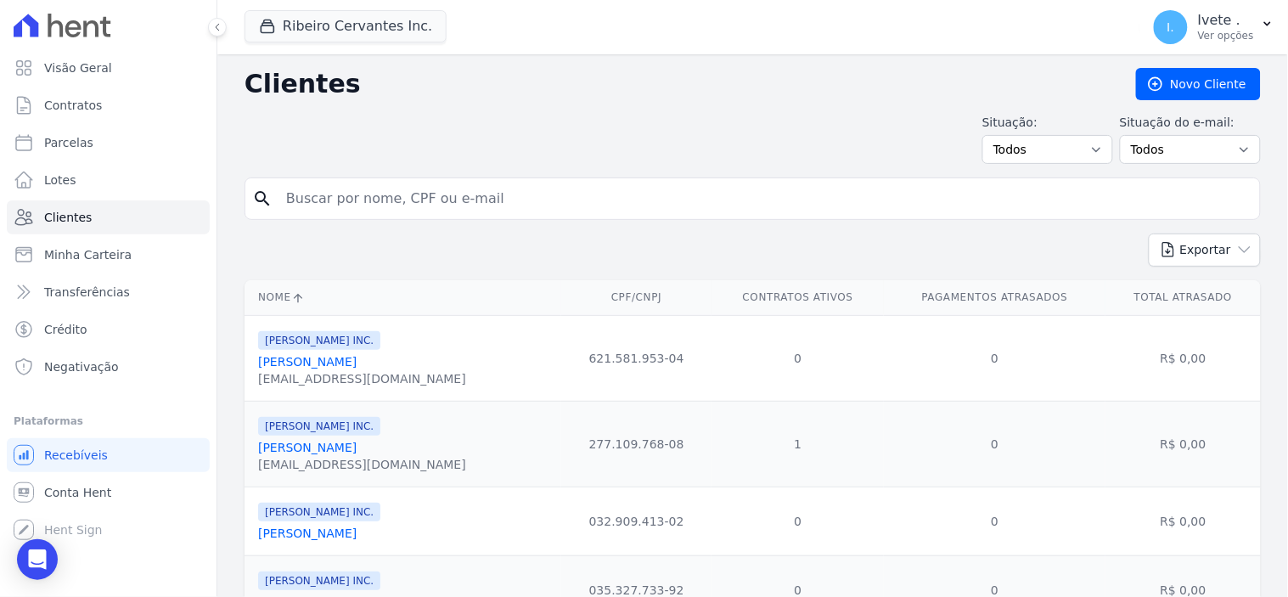
click at [325, 207] on input "search" at bounding box center [764, 199] width 977 height 34
type input "[PERSON_NAME]"
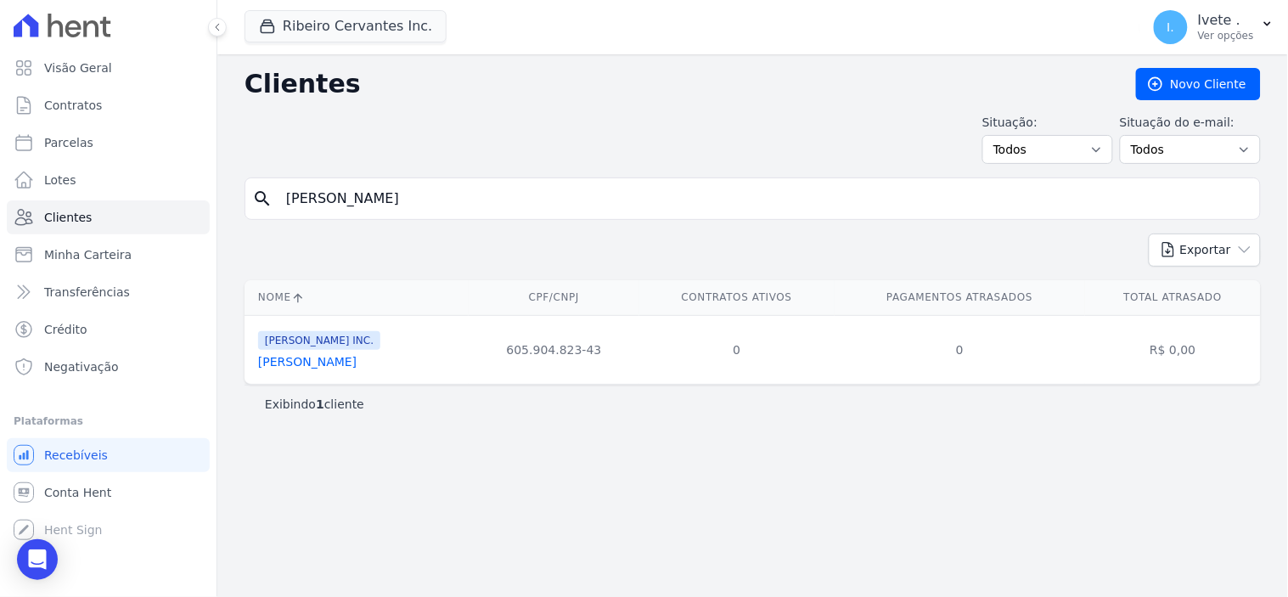
click at [357, 365] on link "[PERSON_NAME]" at bounding box center [307, 362] width 98 height 14
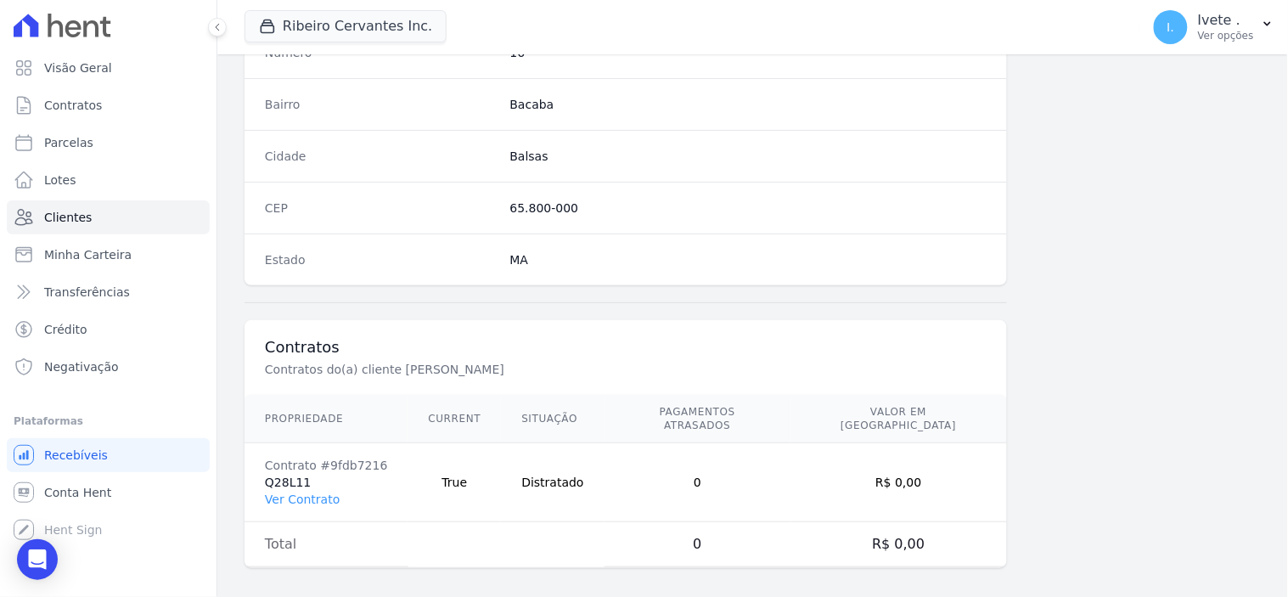
scroll to position [994, 0]
click at [312, 492] on link "Ver Contrato" at bounding box center [302, 499] width 75 height 14
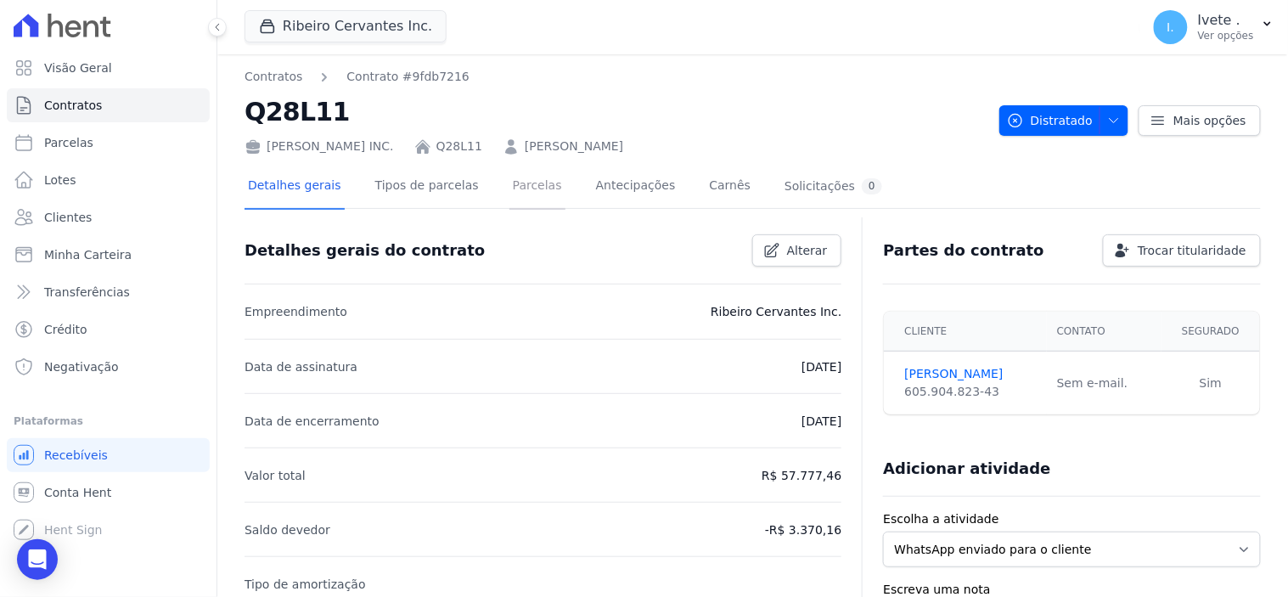
click at [516, 188] on link "Parcelas" at bounding box center [537, 187] width 56 height 45
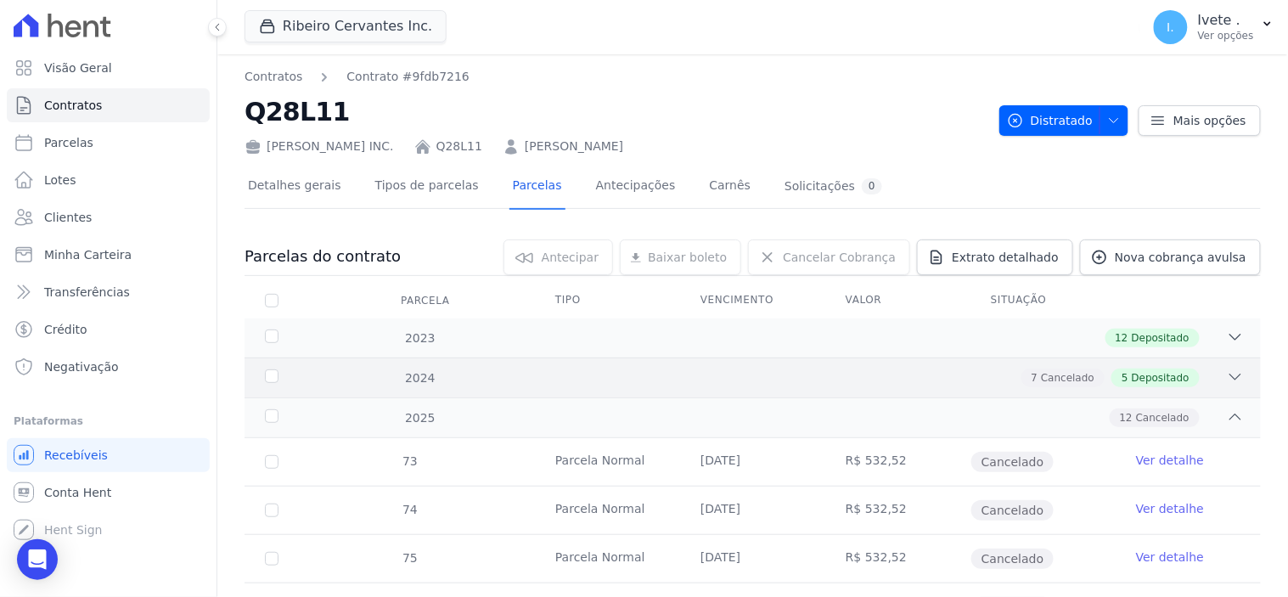
click at [1227, 374] on icon at bounding box center [1235, 376] width 17 height 17
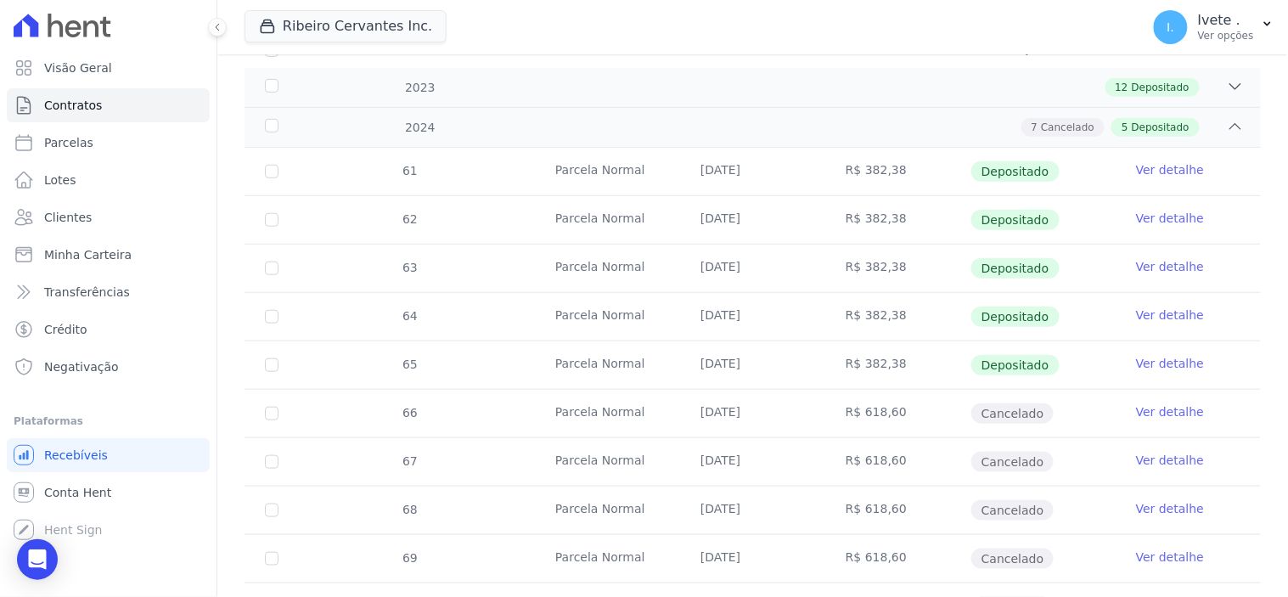
scroll to position [283, 0]
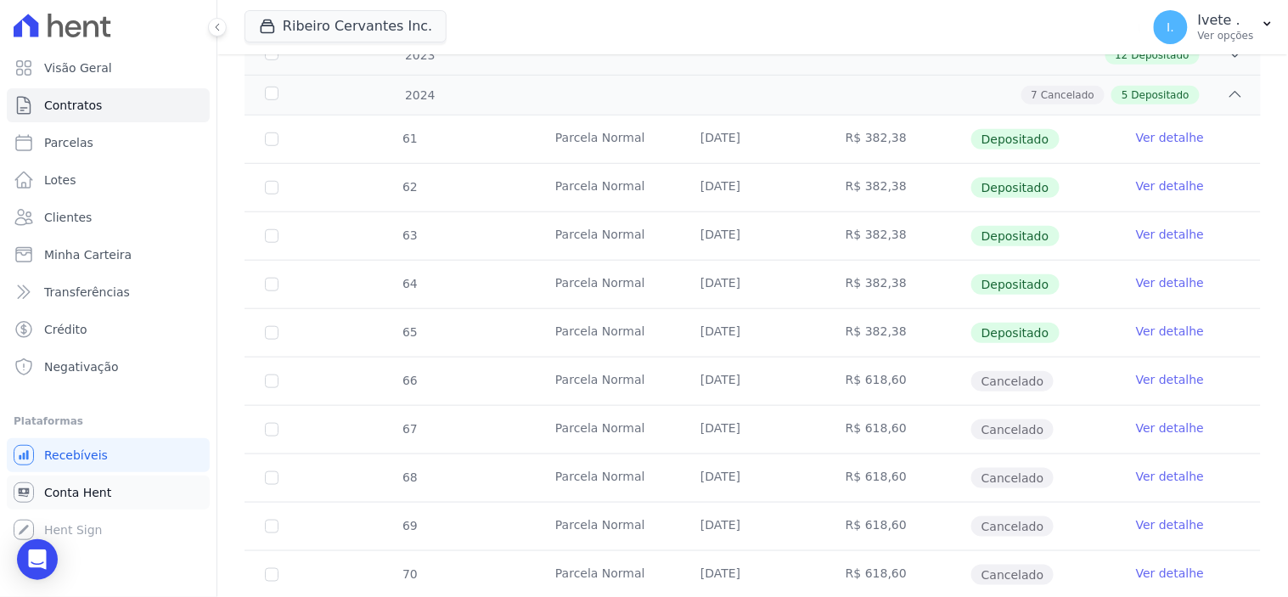
click at [66, 497] on span "Conta Hent" at bounding box center [77, 492] width 67 height 17
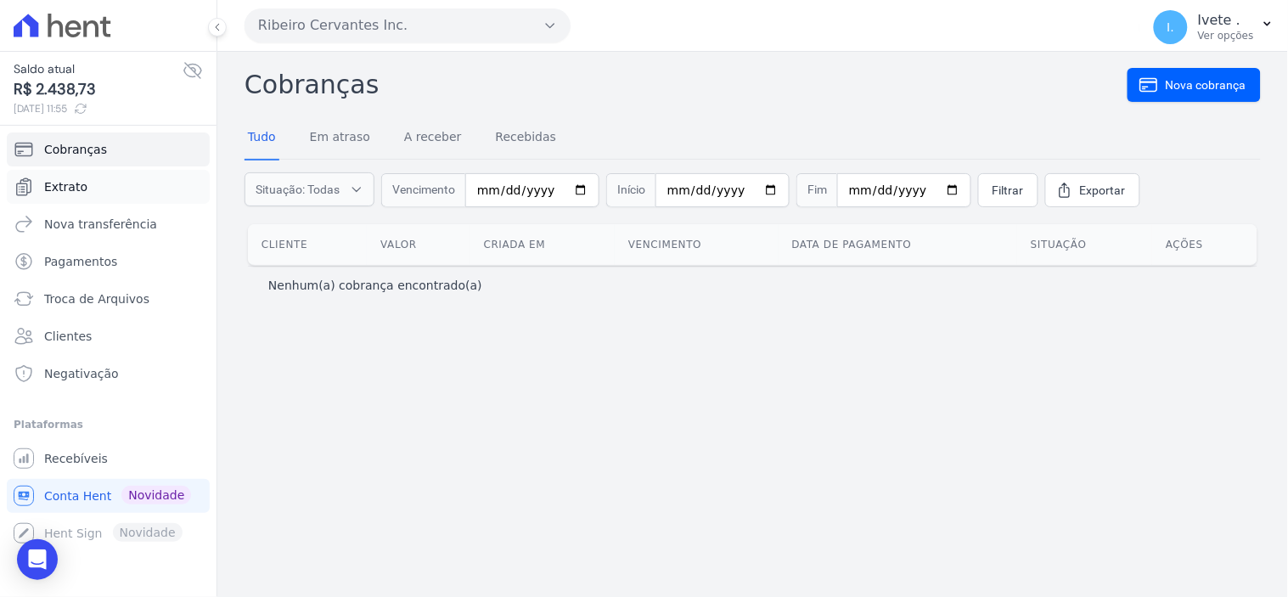
click at [73, 189] on span "Extrato" at bounding box center [65, 186] width 43 height 17
